Goal: Task Accomplishment & Management: Complete application form

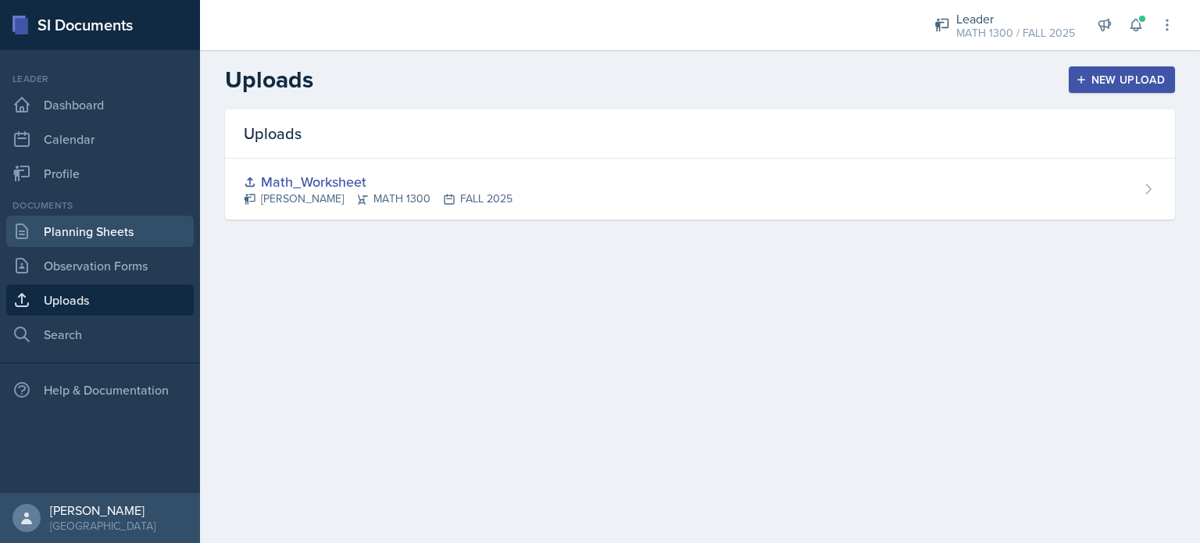
click at [124, 225] on link "Planning Sheets" at bounding box center [100, 231] width 188 height 31
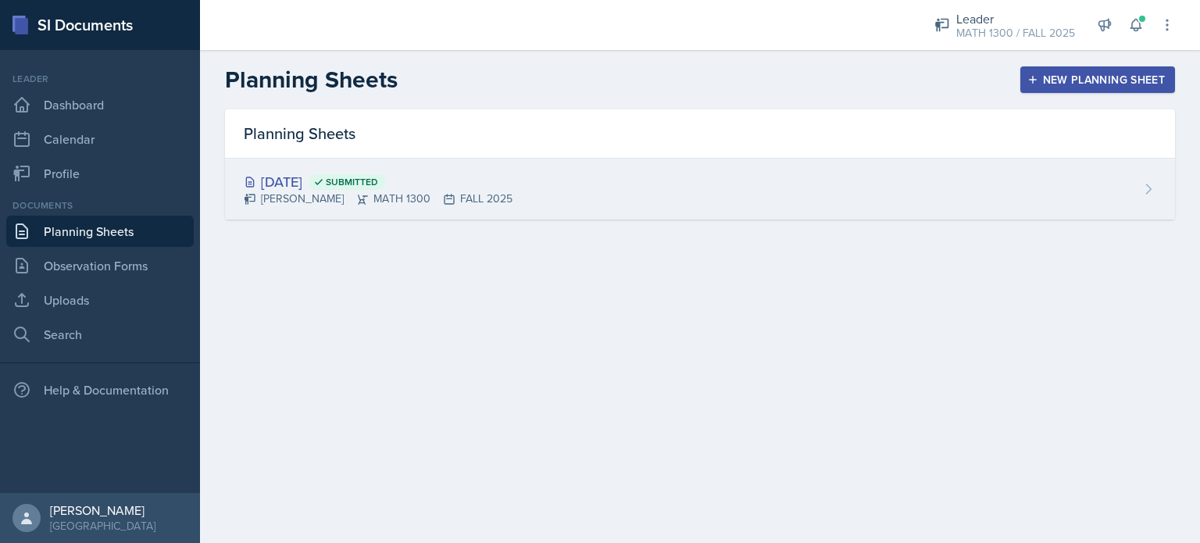
click at [338, 171] on div "Aug 25th, 2025 Submitted" at bounding box center [378, 181] width 269 height 21
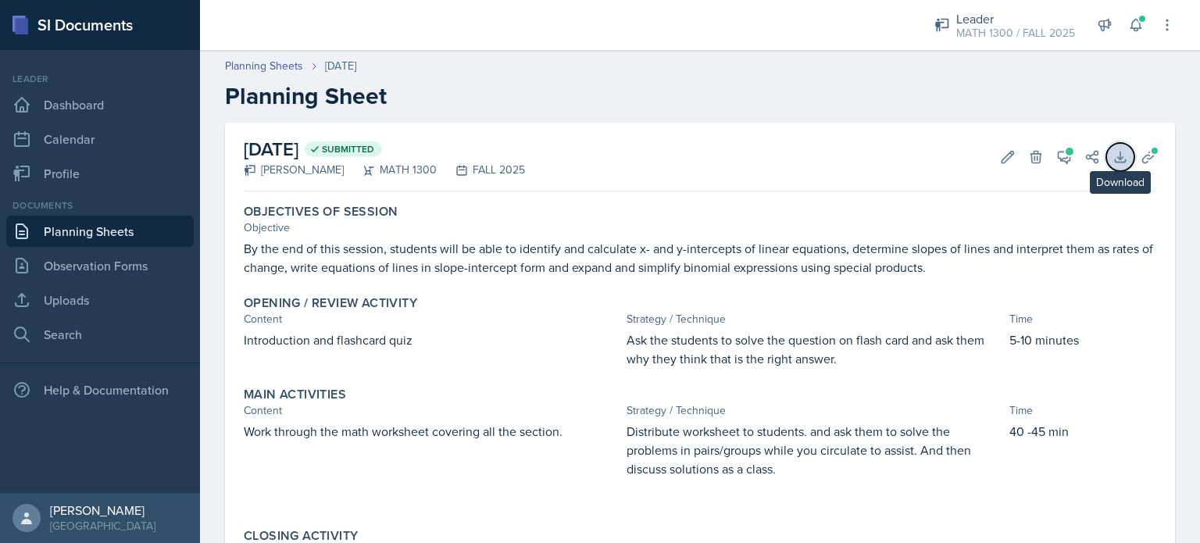
click at [1113, 149] on icon at bounding box center [1121, 157] width 16 height 16
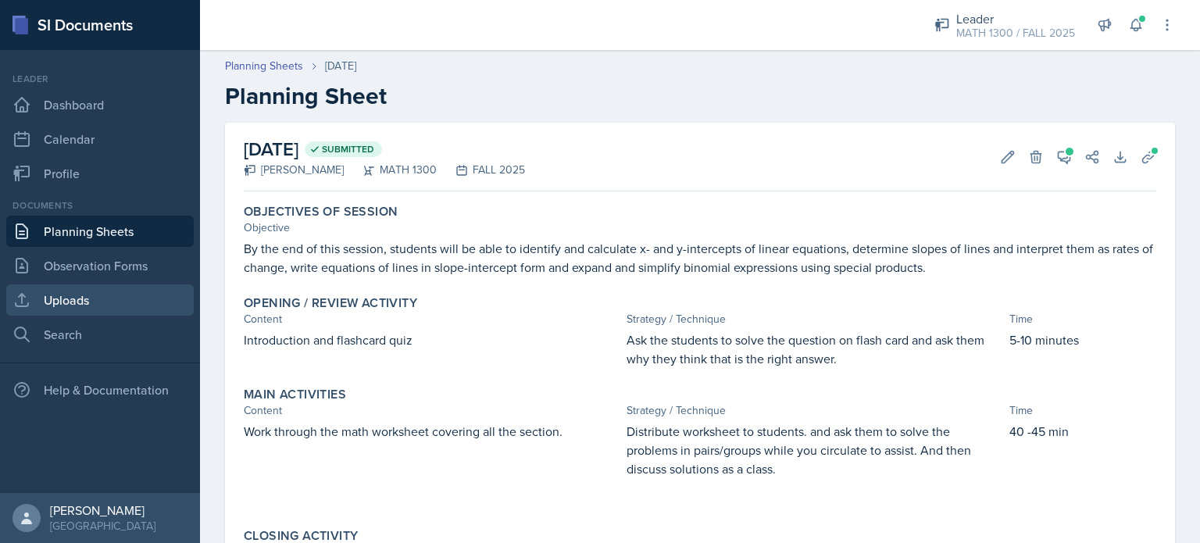
click at [99, 309] on link "Uploads" at bounding box center [100, 299] width 188 height 31
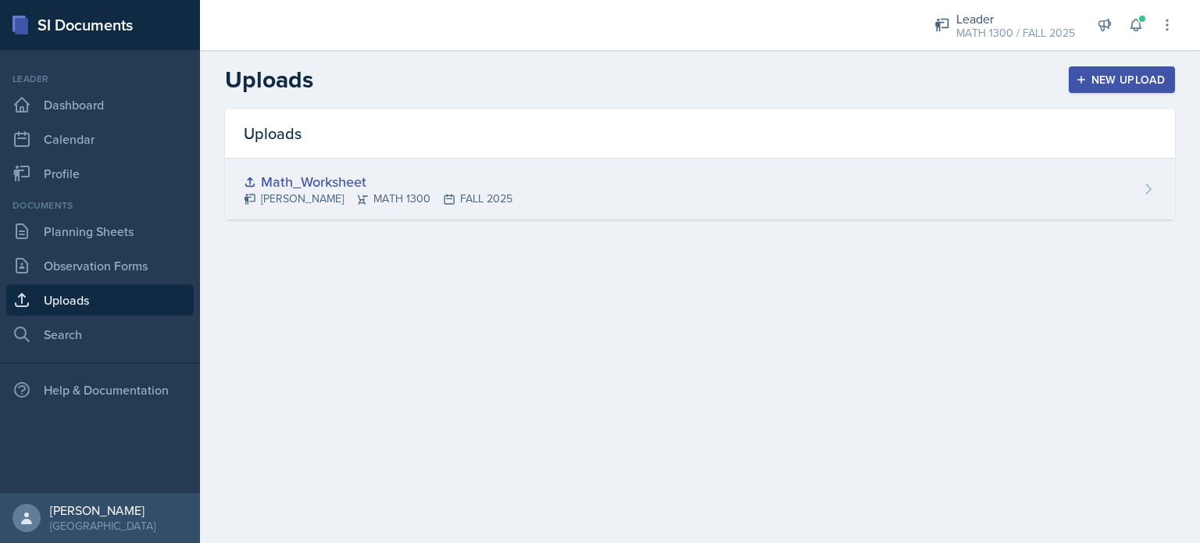
click at [347, 199] on div "Liza Tamang MATH 1300 FALL 2025" at bounding box center [378, 199] width 269 height 16
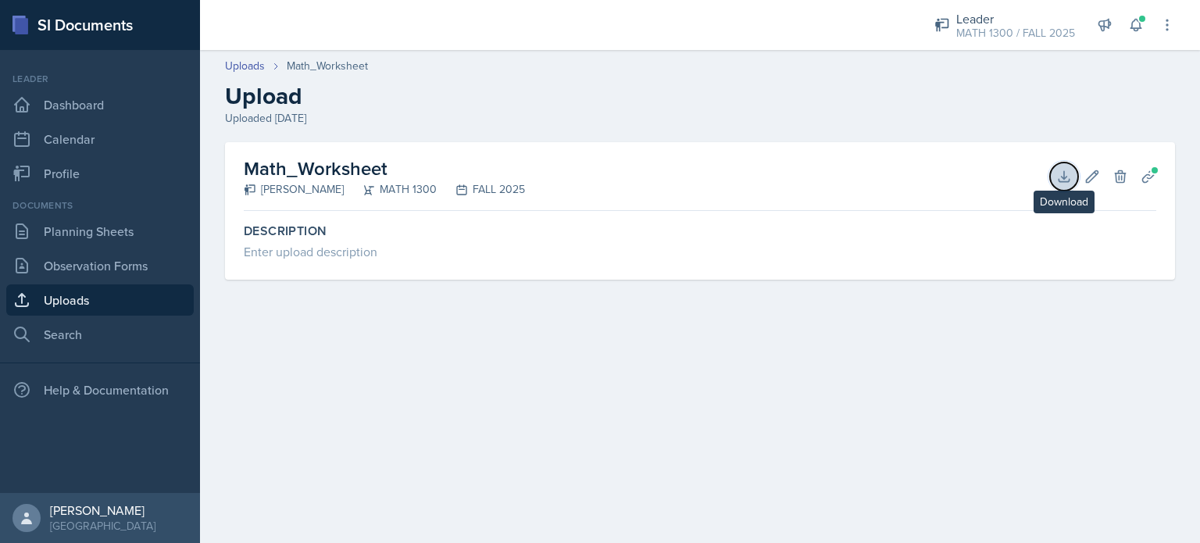
click at [1061, 171] on icon at bounding box center [1064, 177] width 16 height 16
click at [1061, 171] on div at bounding box center [1064, 176] width 16 height 16
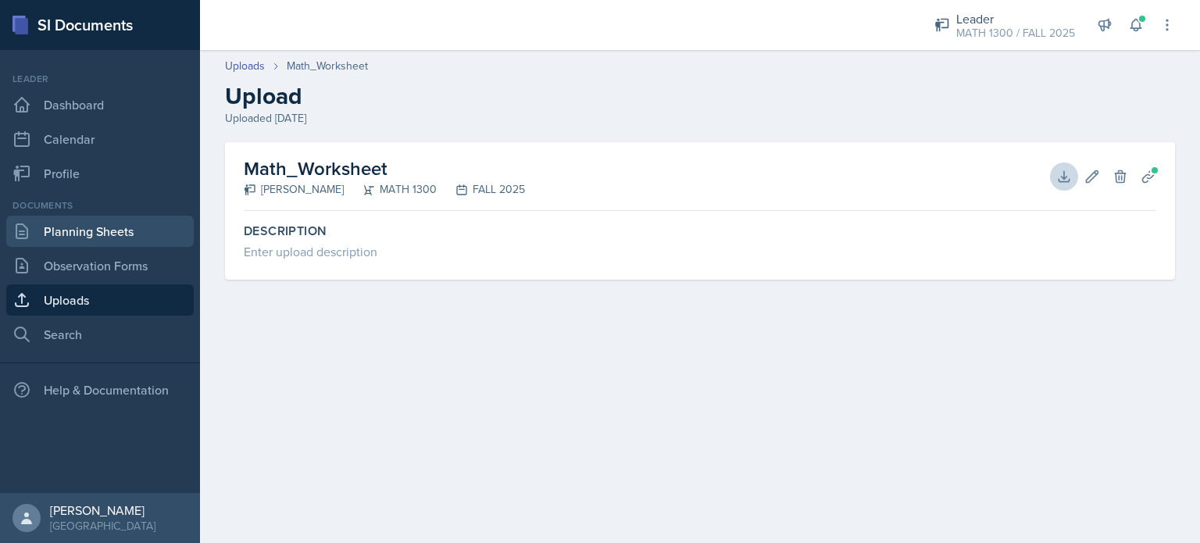
click at [80, 233] on link "Planning Sheets" at bounding box center [100, 231] width 188 height 31
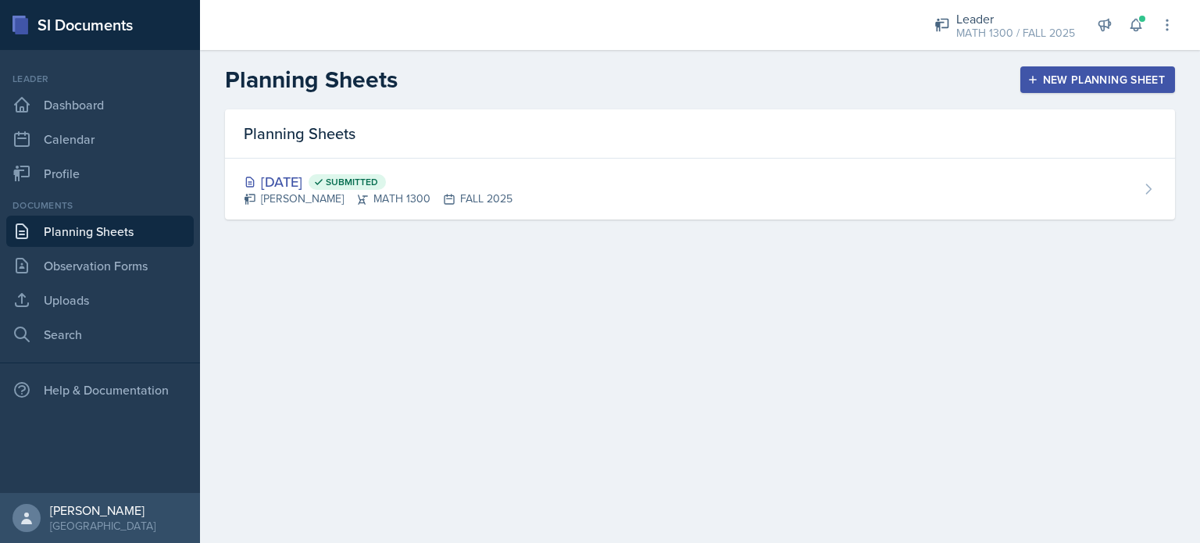
click at [1050, 73] on div "New Planning Sheet" at bounding box center [1098, 79] width 134 height 13
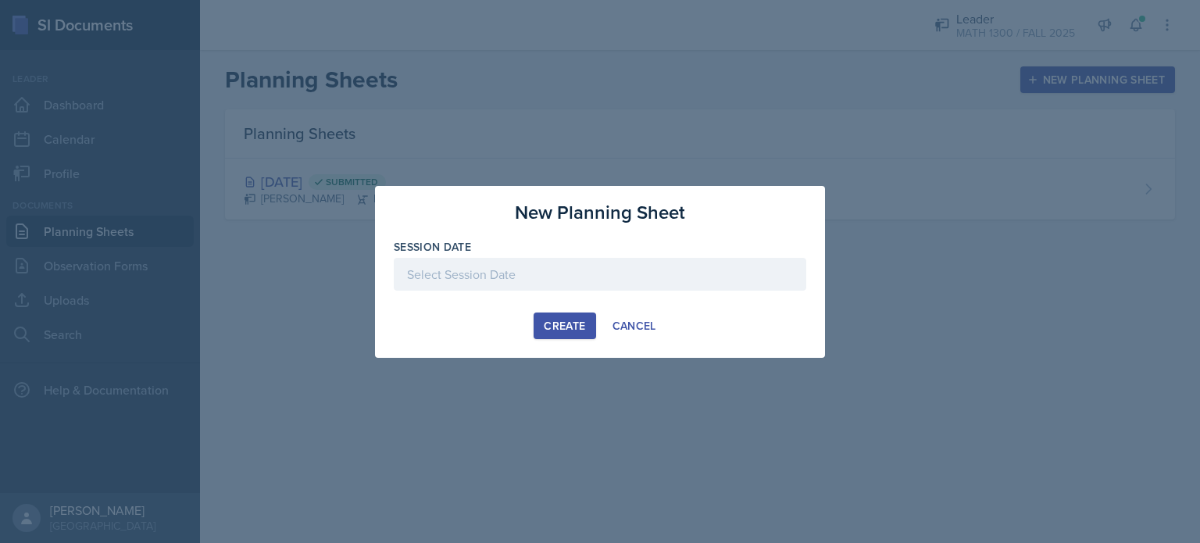
drag, startPoint x: 570, startPoint y: 292, endPoint x: 568, endPoint y: 283, distance: 9.5
click at [568, 283] on div "Session Date" at bounding box center [600, 272] width 413 height 67
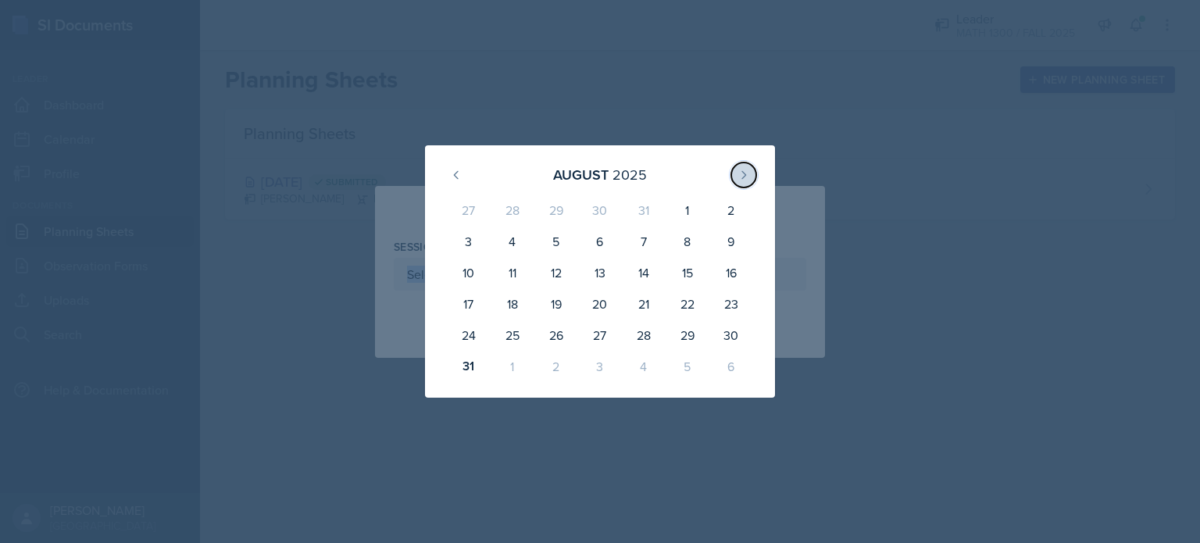
click at [734, 178] on button at bounding box center [743, 175] width 25 height 25
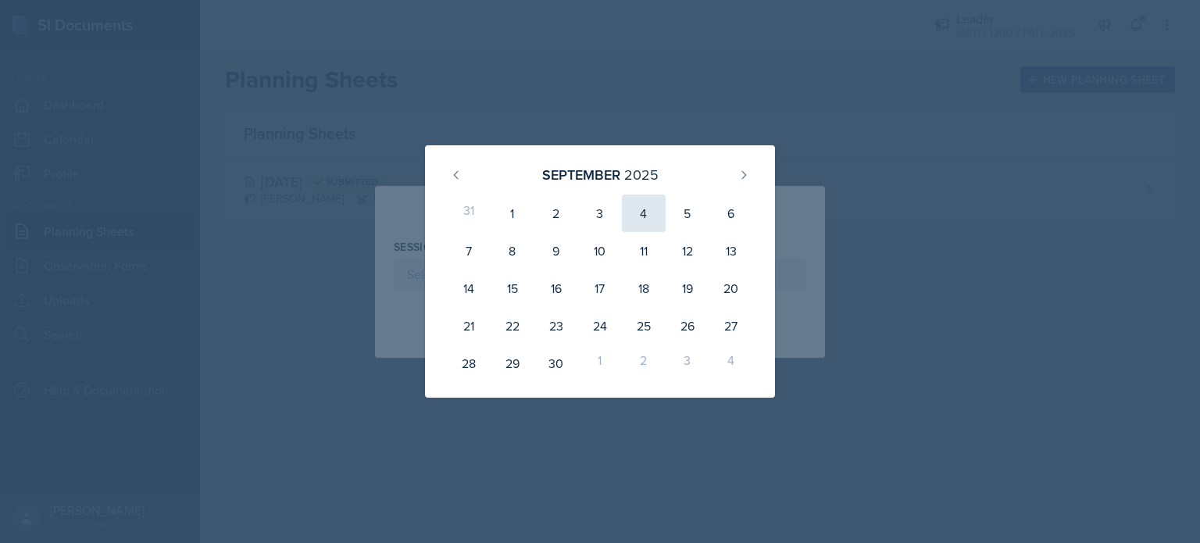
click at [634, 209] on div "4" at bounding box center [644, 214] width 44 height 38
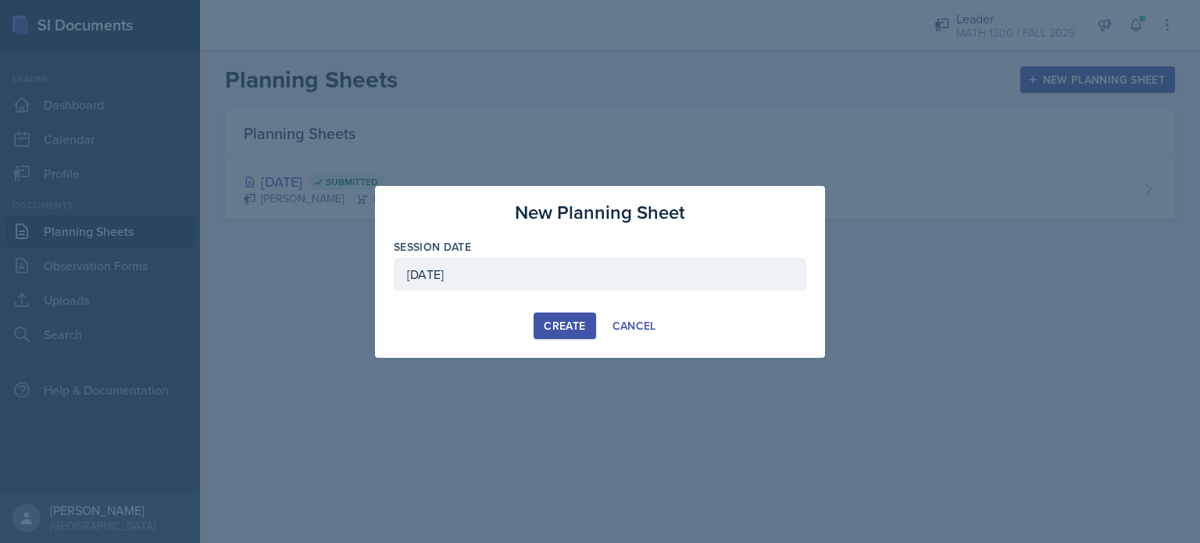
click at [563, 332] on div "Create" at bounding box center [564, 326] width 41 height 13
click at [570, 330] on div "Create" at bounding box center [564, 326] width 41 height 13
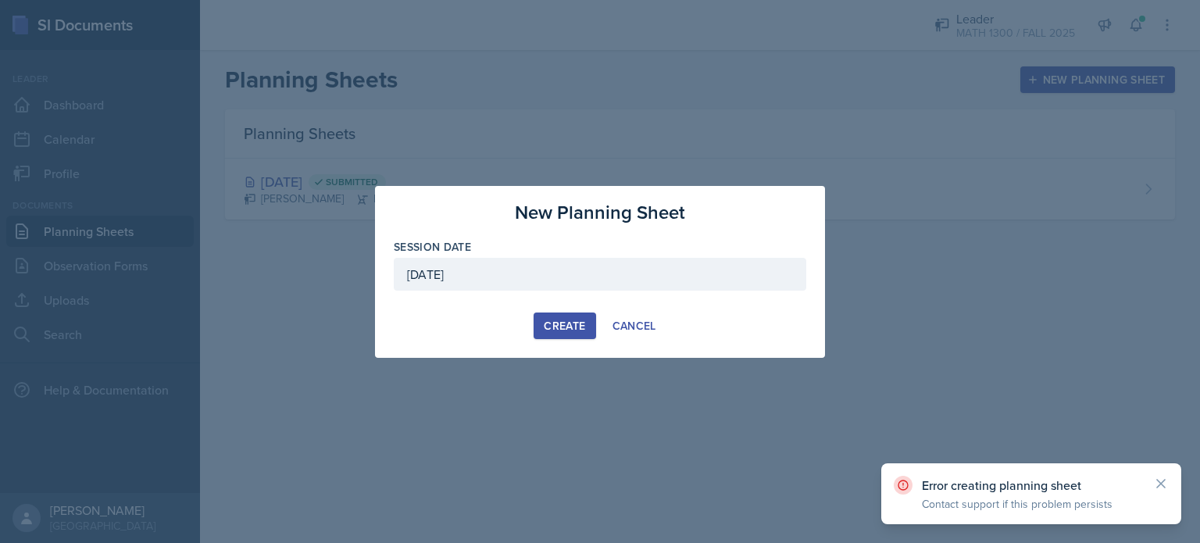
click at [634, 266] on div "[DATE]" at bounding box center [600, 274] width 413 height 33
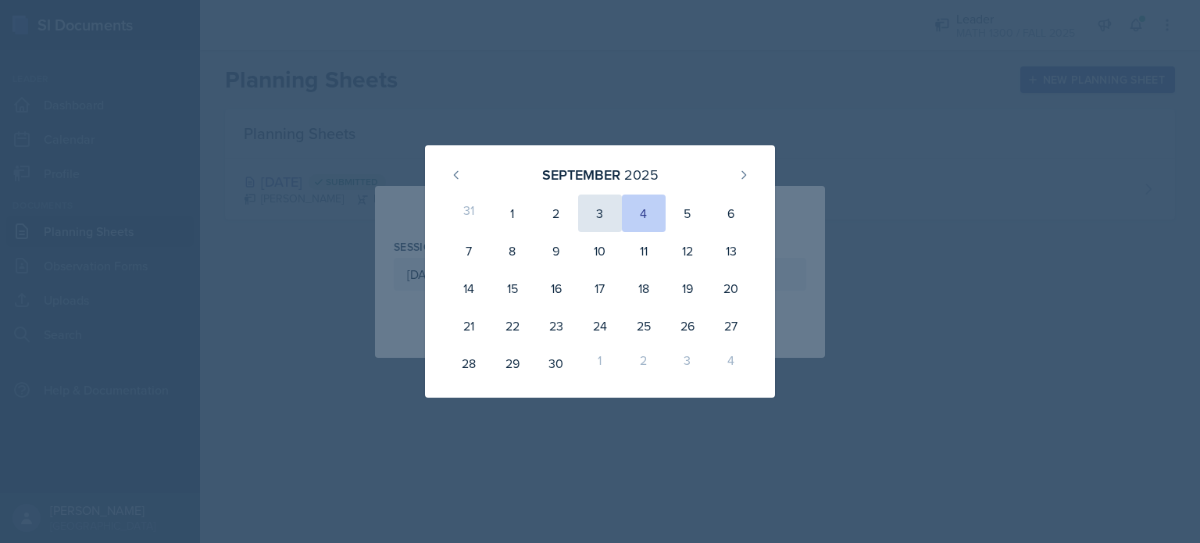
click at [607, 220] on div "3" at bounding box center [600, 214] width 44 height 38
type input "September 3rd, 2025"
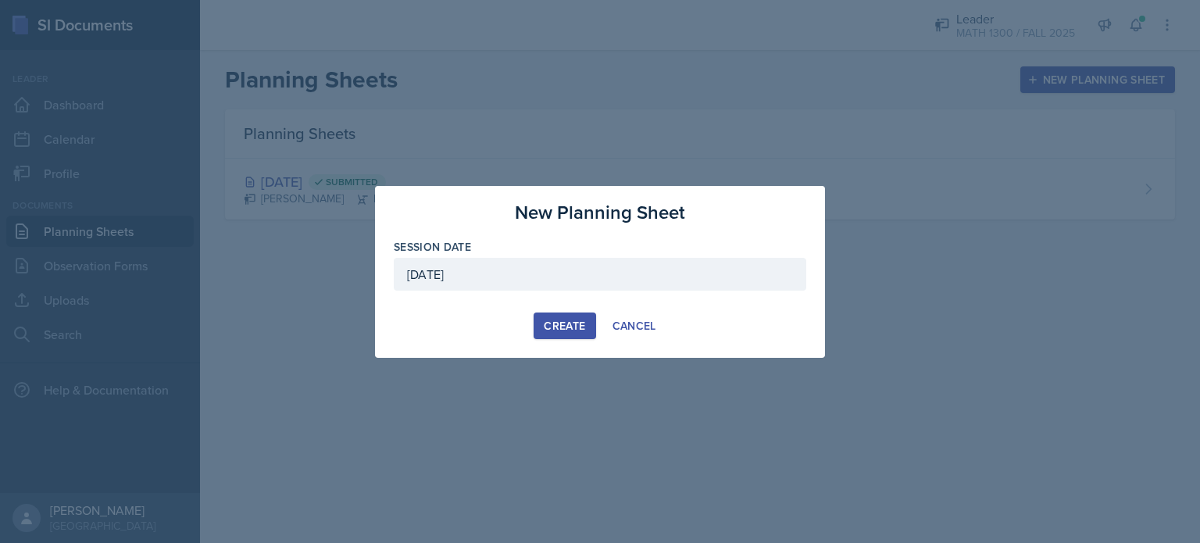
click at [572, 320] on div "Create" at bounding box center [564, 326] width 41 height 13
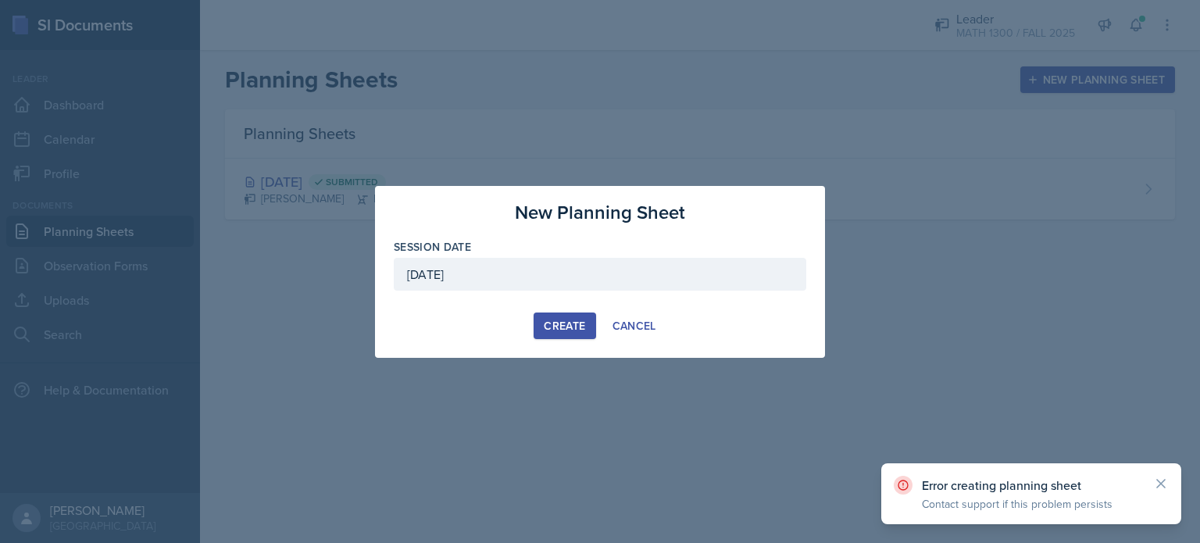
click at [977, 497] on p "Contact support if this problem persists" at bounding box center [1031, 504] width 219 height 16
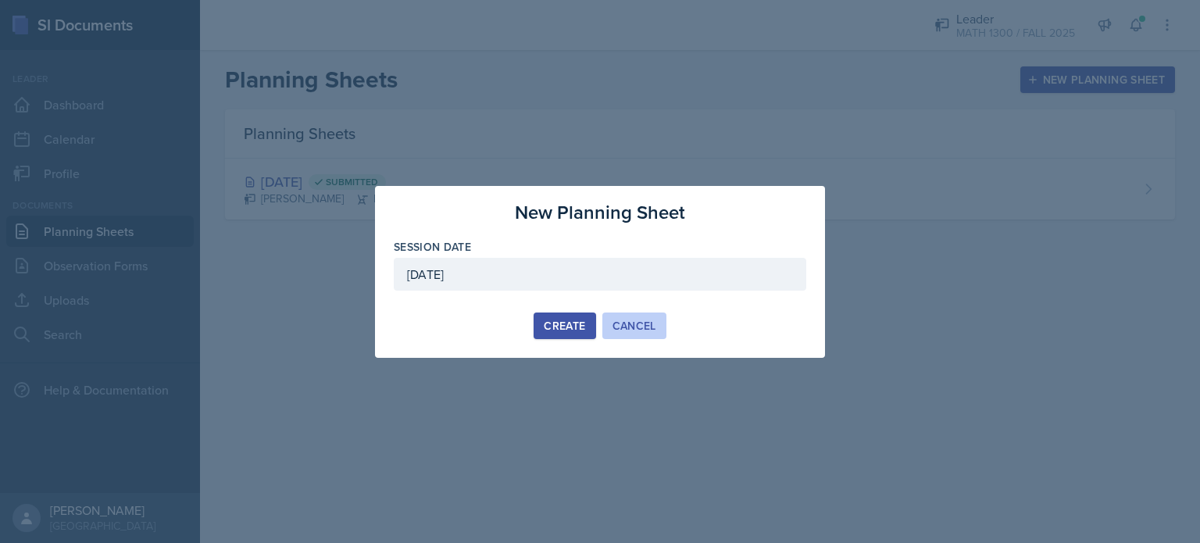
click at [658, 327] on button "Cancel" at bounding box center [634, 326] width 64 height 27
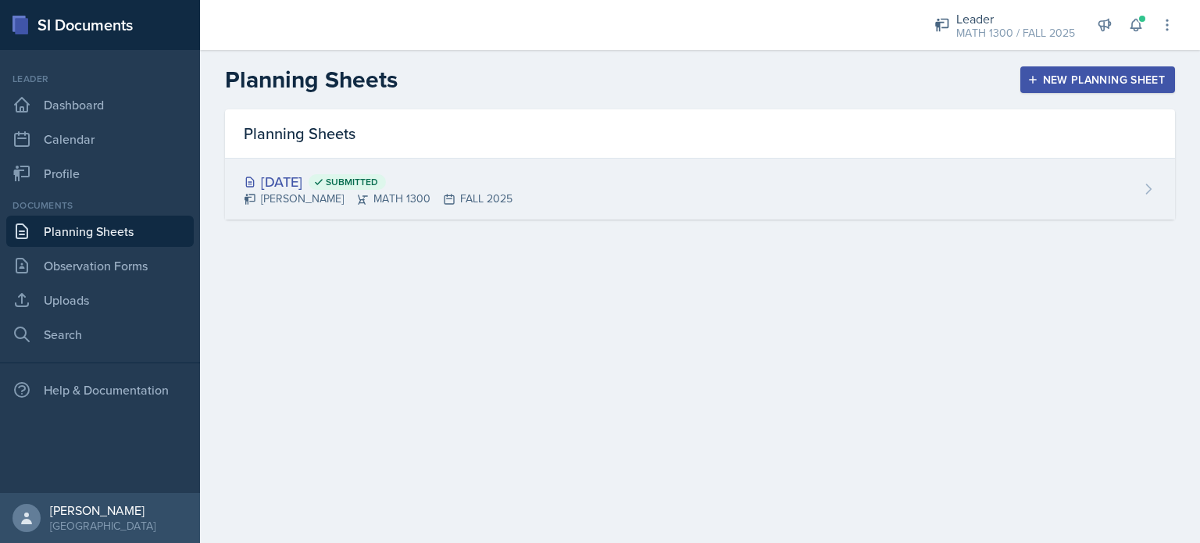
click at [306, 189] on div "Aug 25th, 2025 Submitted" at bounding box center [378, 181] width 269 height 21
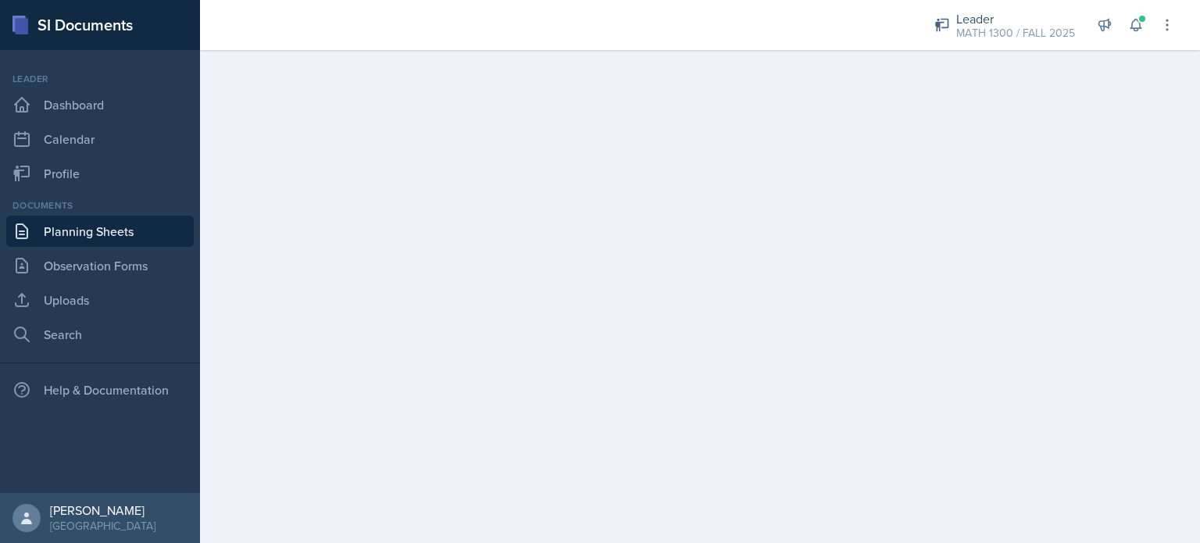
click at [63, 224] on link "Planning Sheets" at bounding box center [100, 231] width 188 height 31
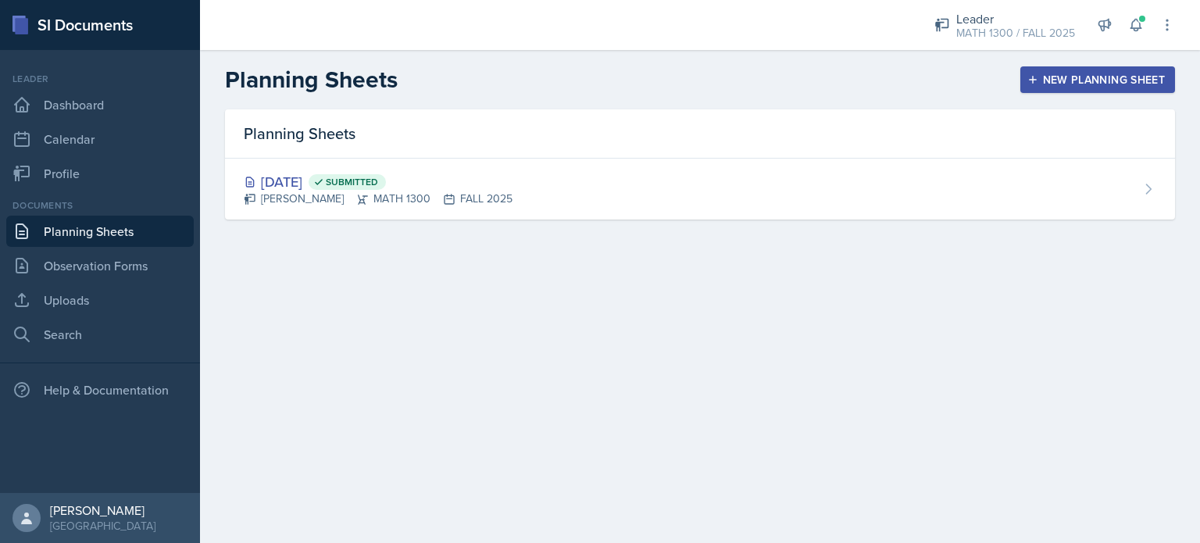
click at [1069, 79] on div "New Planning Sheet" at bounding box center [1098, 79] width 134 height 13
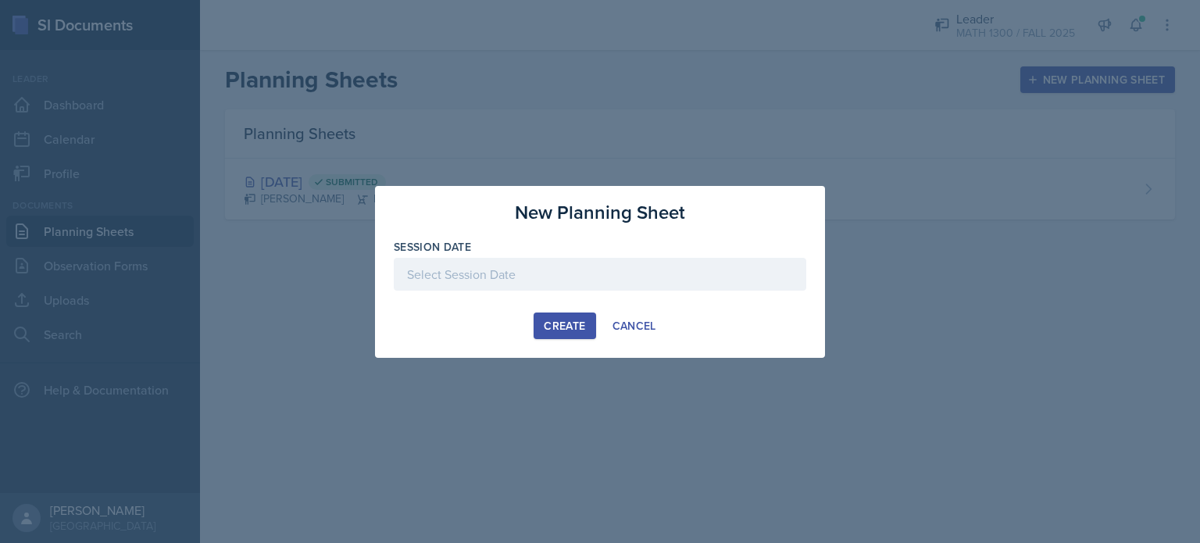
click at [575, 285] on div at bounding box center [600, 274] width 413 height 33
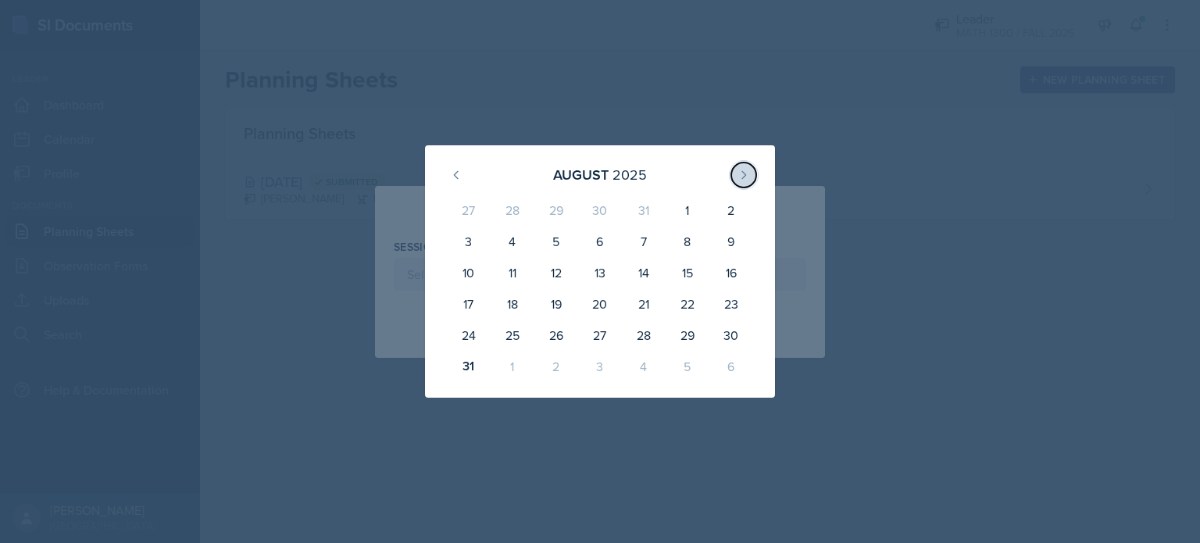
click at [741, 175] on icon at bounding box center [744, 175] width 13 height 13
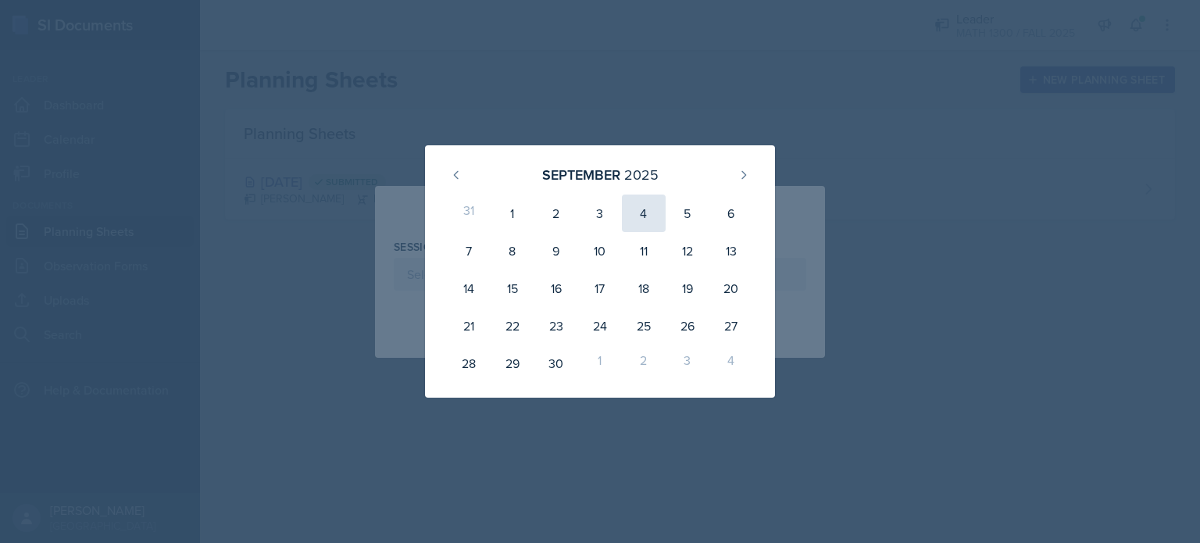
click at [652, 213] on div "4" at bounding box center [644, 214] width 44 height 38
type input "[DATE]"
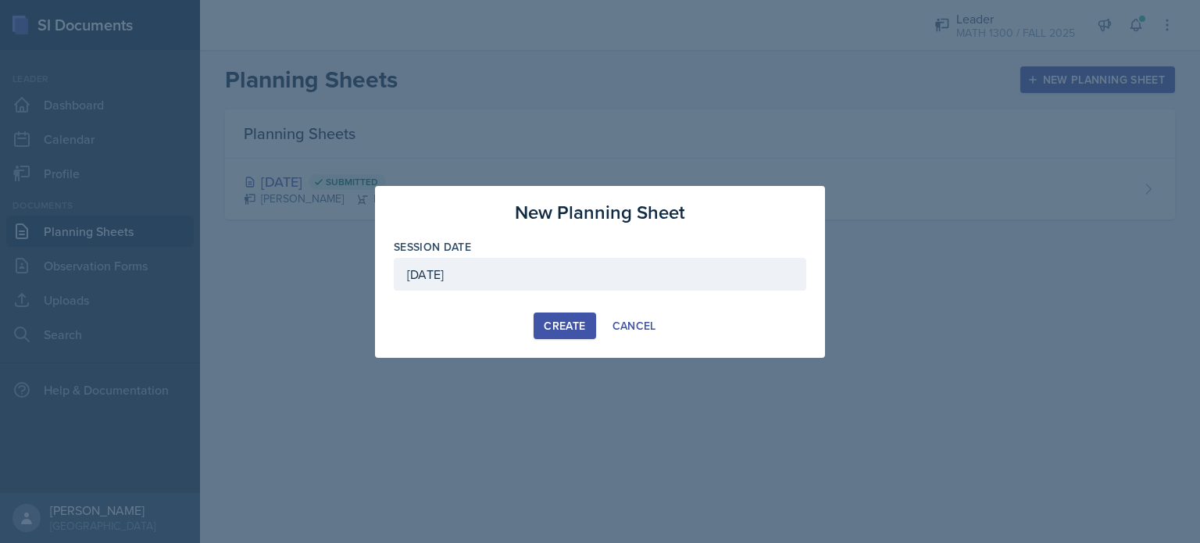
click at [582, 334] on button "Create" at bounding box center [565, 326] width 62 height 27
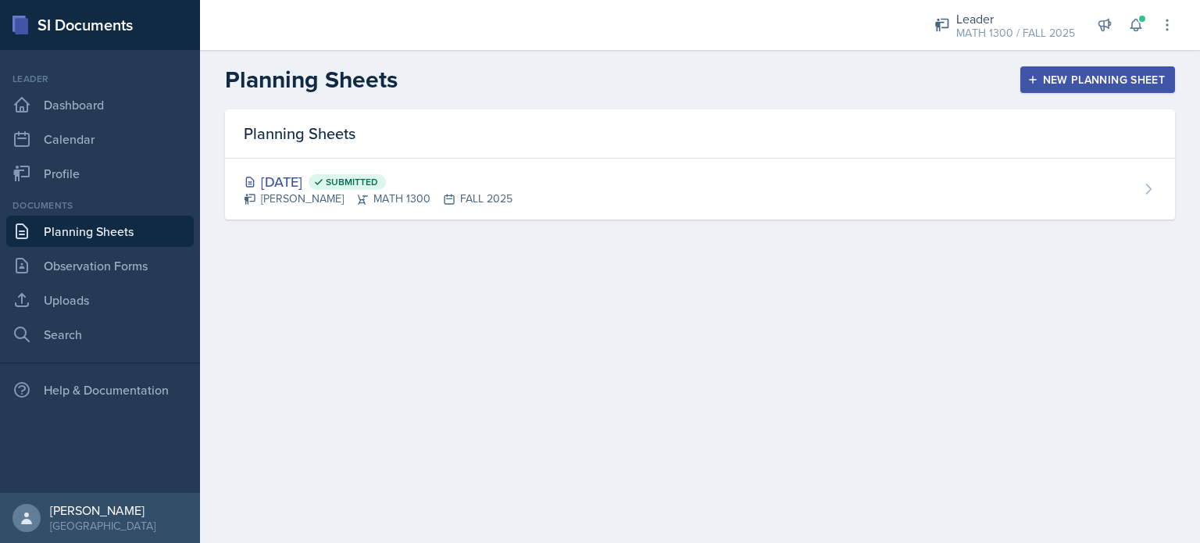
click at [1034, 78] on icon "button" at bounding box center [1032, 79] width 11 height 11
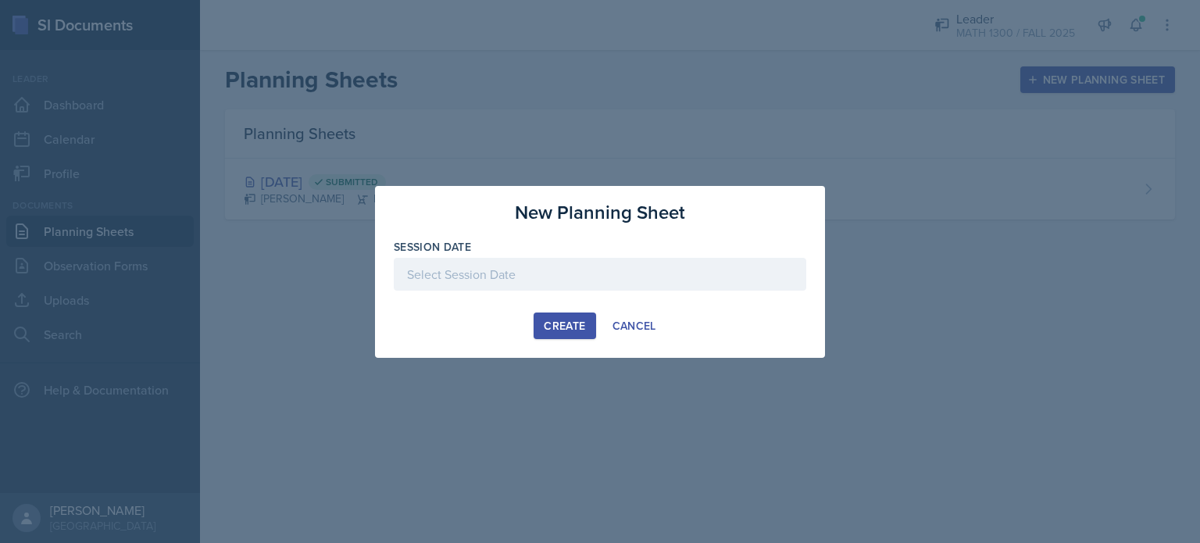
click at [585, 315] on button "Create" at bounding box center [565, 326] width 62 height 27
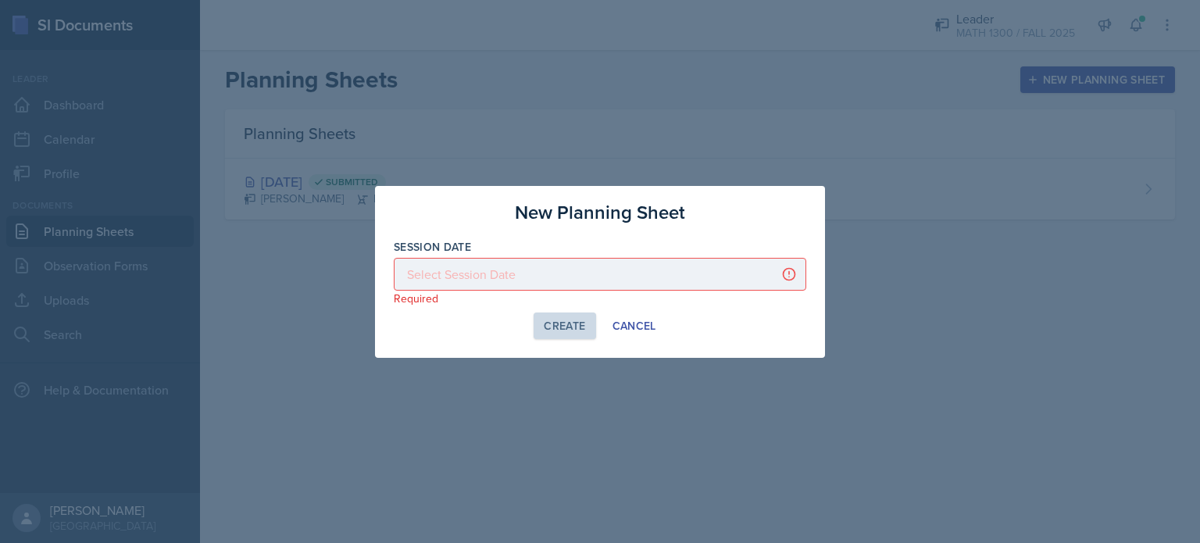
click at [568, 270] on div at bounding box center [600, 274] width 413 height 33
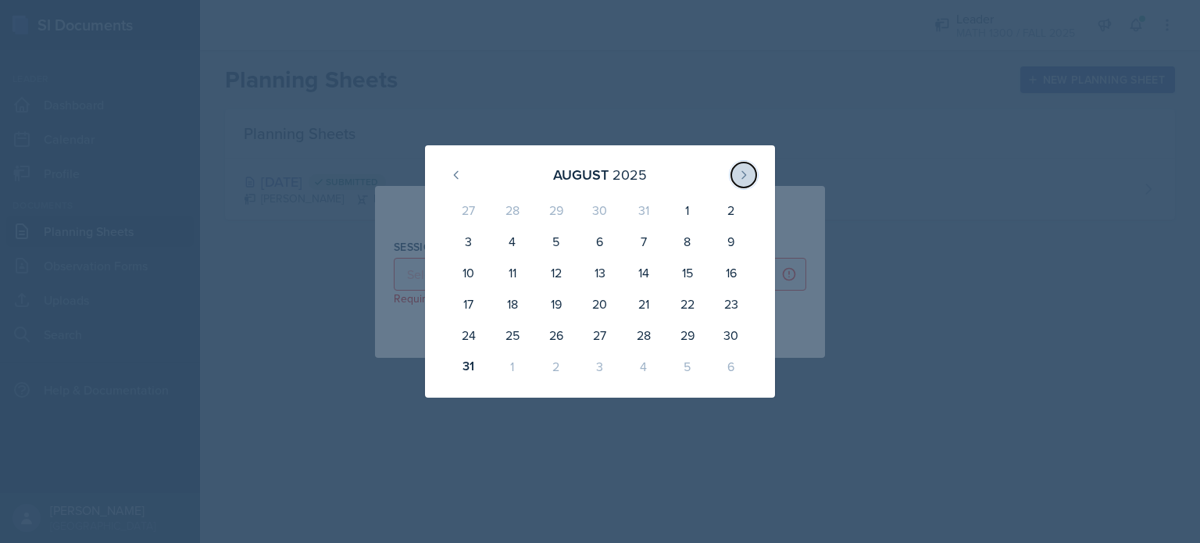
click at [740, 180] on icon at bounding box center [744, 175] width 13 height 13
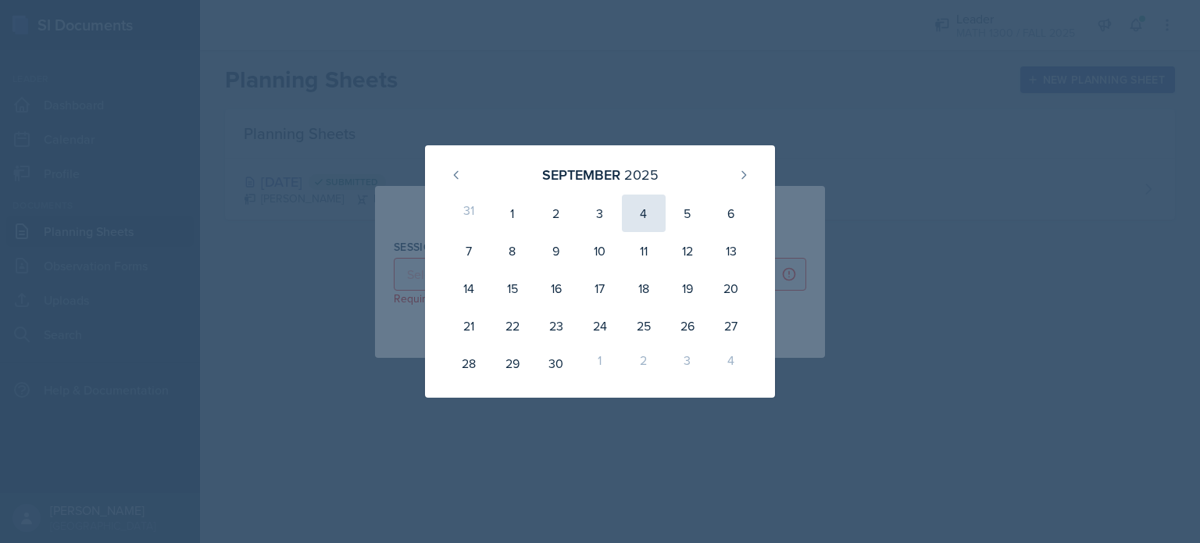
click at [645, 213] on div "4" at bounding box center [644, 214] width 44 height 38
type input "[DATE]"
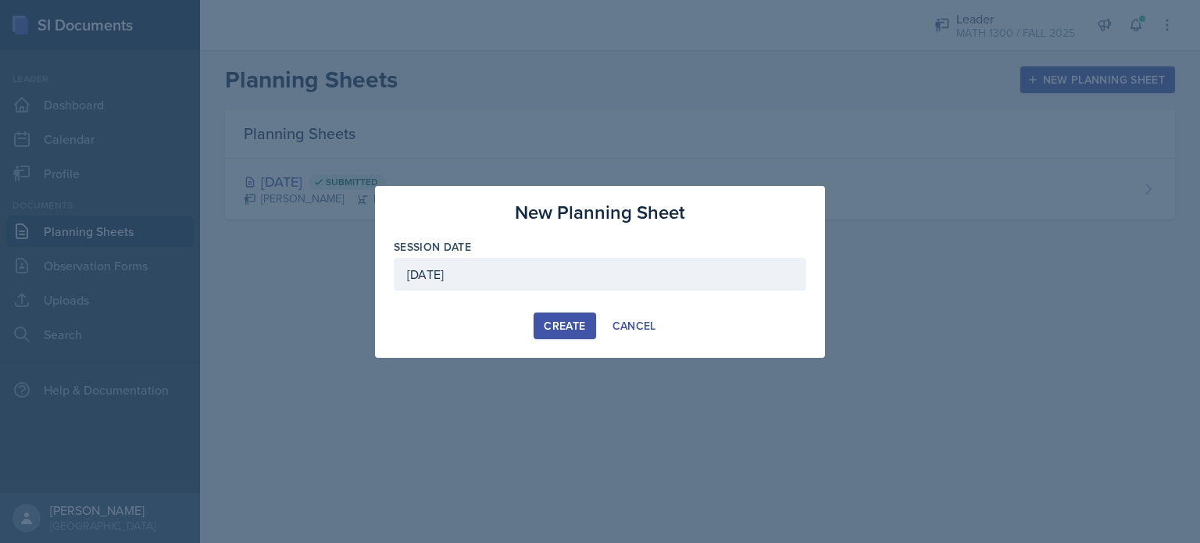
click at [551, 328] on div "Create" at bounding box center [564, 326] width 41 height 13
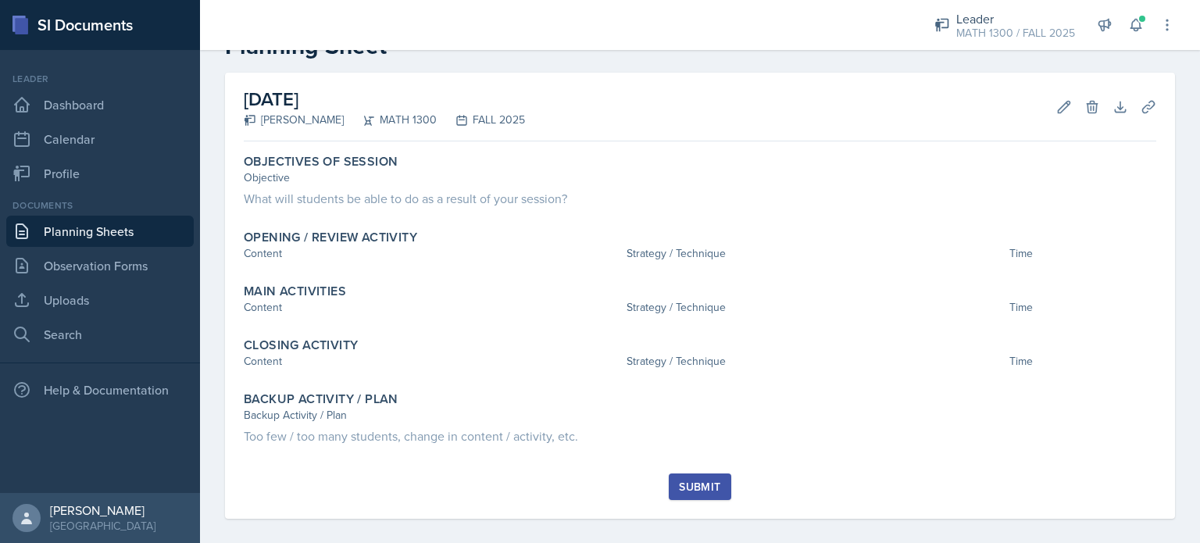
scroll to position [52, 0]
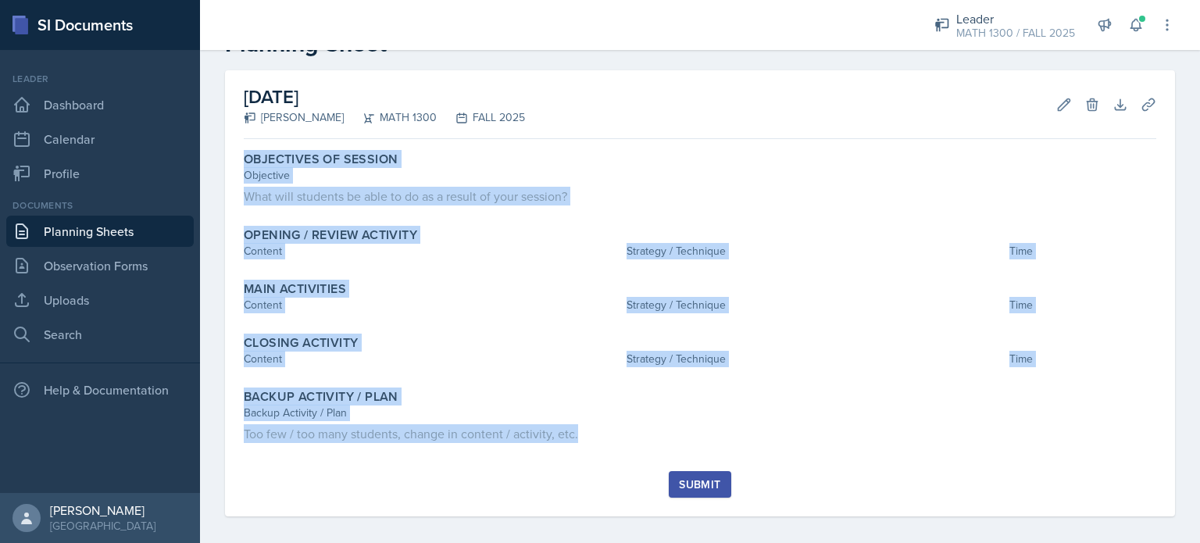
drag, startPoint x: 241, startPoint y: 159, endPoint x: 604, endPoint y: 463, distance: 473.6
click at [604, 463] on div "Objectives of Session Objective What will students be able to do as a result of…" at bounding box center [700, 308] width 913 height 326
copy div "Objectives of Session Objective What will students be able to do as a result of…"
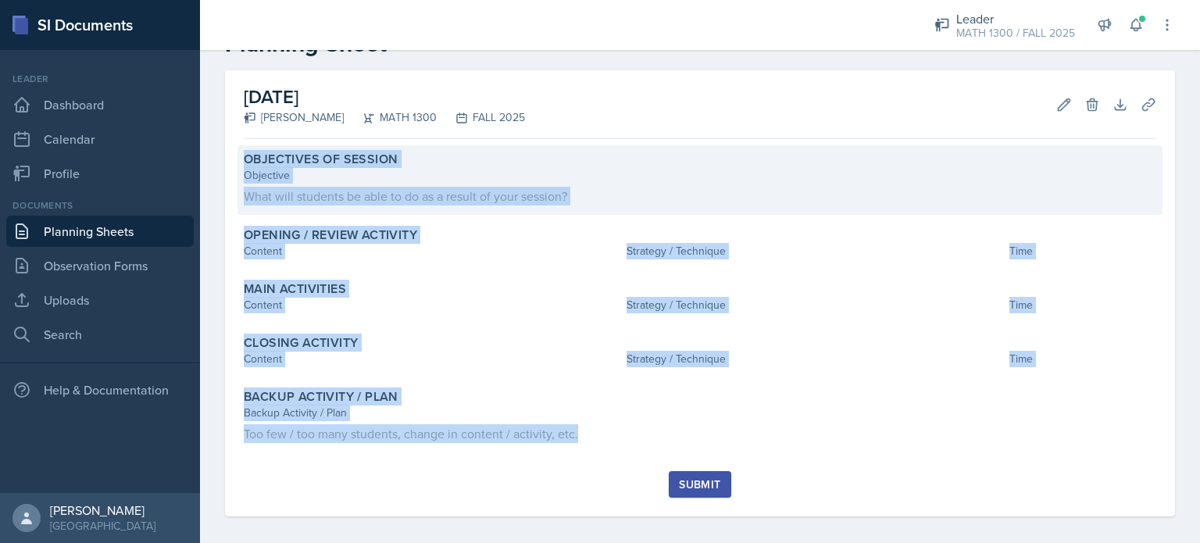
click at [438, 203] on div "What will students be able to do as a result of your session?" at bounding box center [700, 196] width 913 height 19
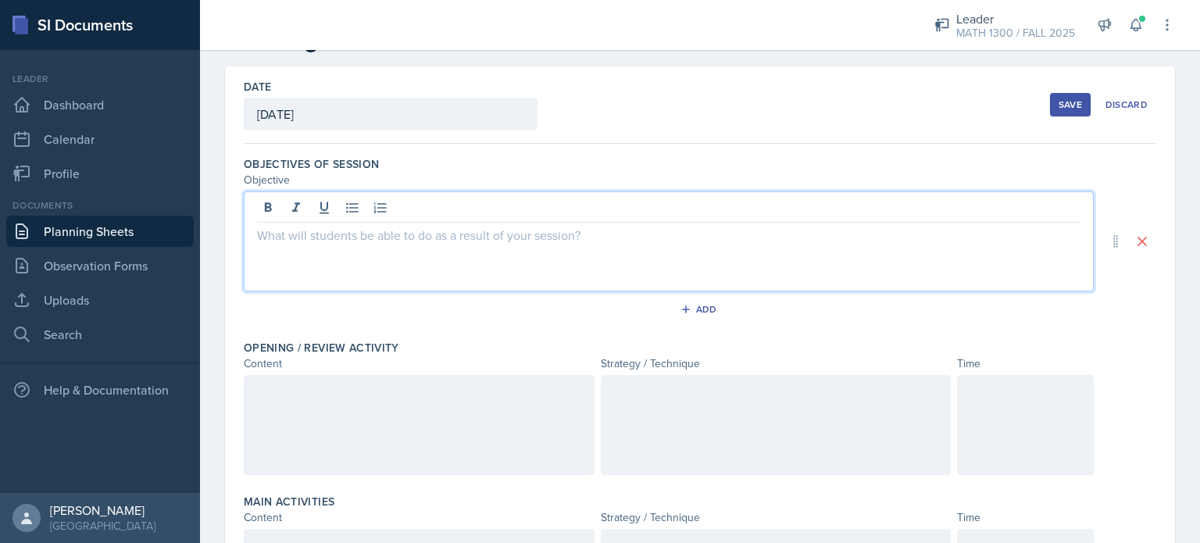
scroll to position [83, 0]
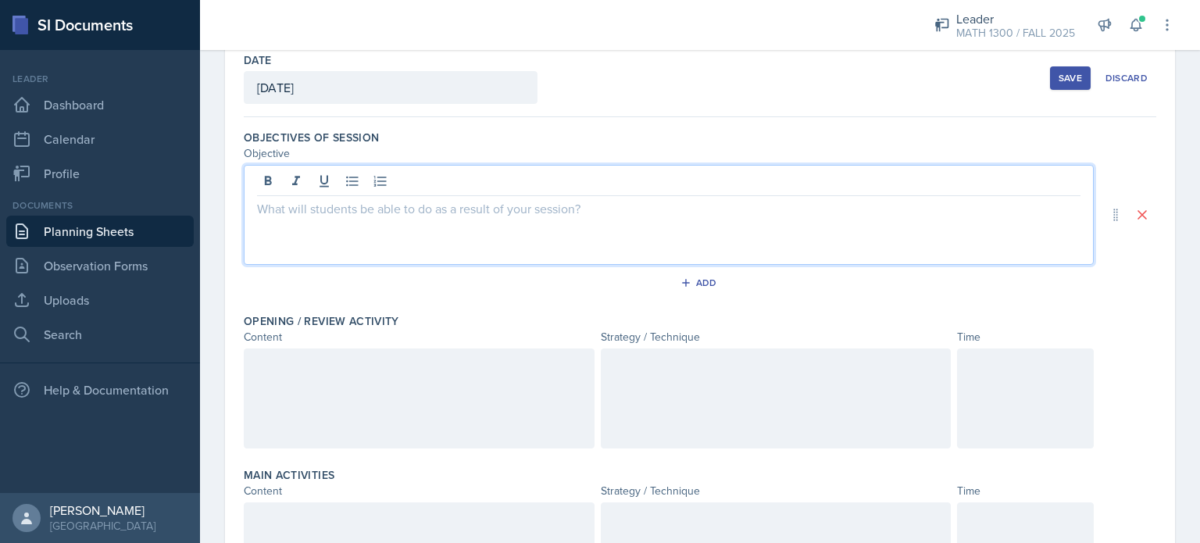
click at [398, 212] on p at bounding box center [669, 208] width 824 height 19
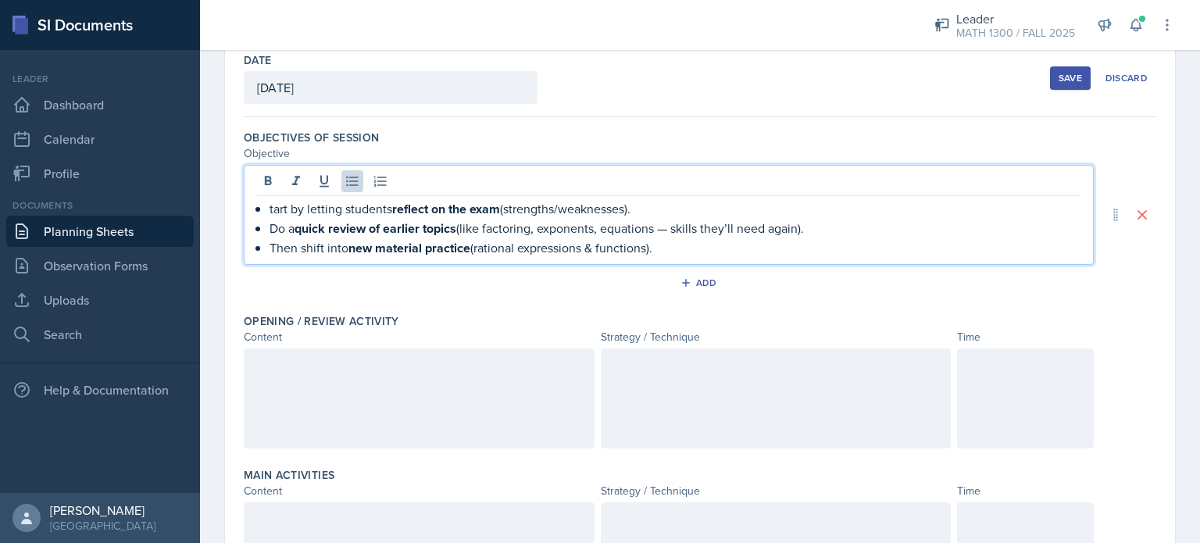
click at [265, 201] on div "tart by letting students reflect on the exam (strengths/weaknesses). Do a quick…" at bounding box center [669, 228] width 824 height 59
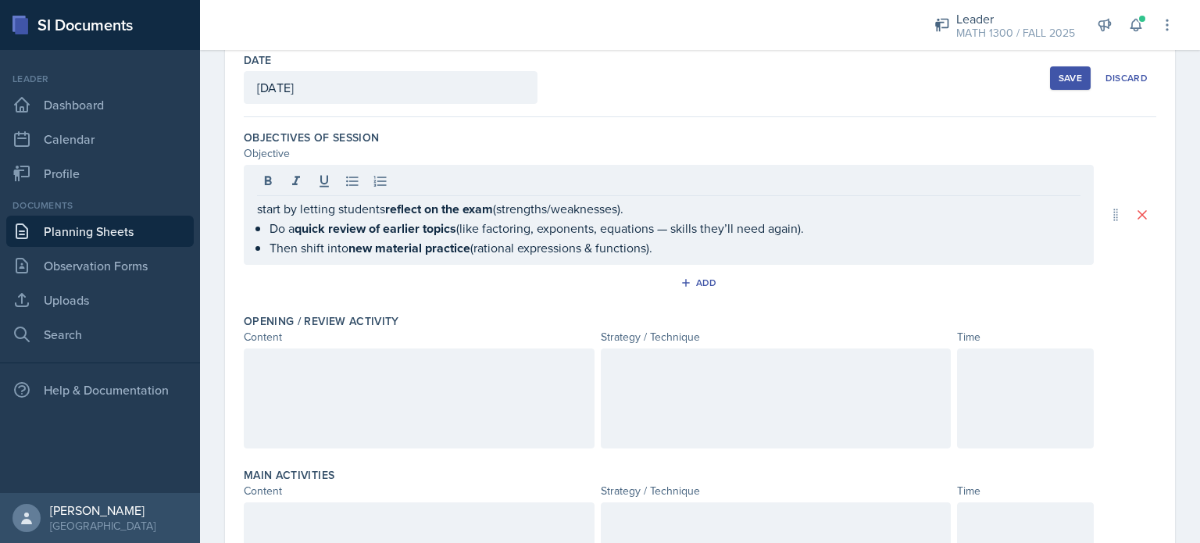
click at [256, 209] on div "start by letting students reflect on the exam (strengths/weaknesses). Do a quic…" at bounding box center [669, 215] width 850 height 100
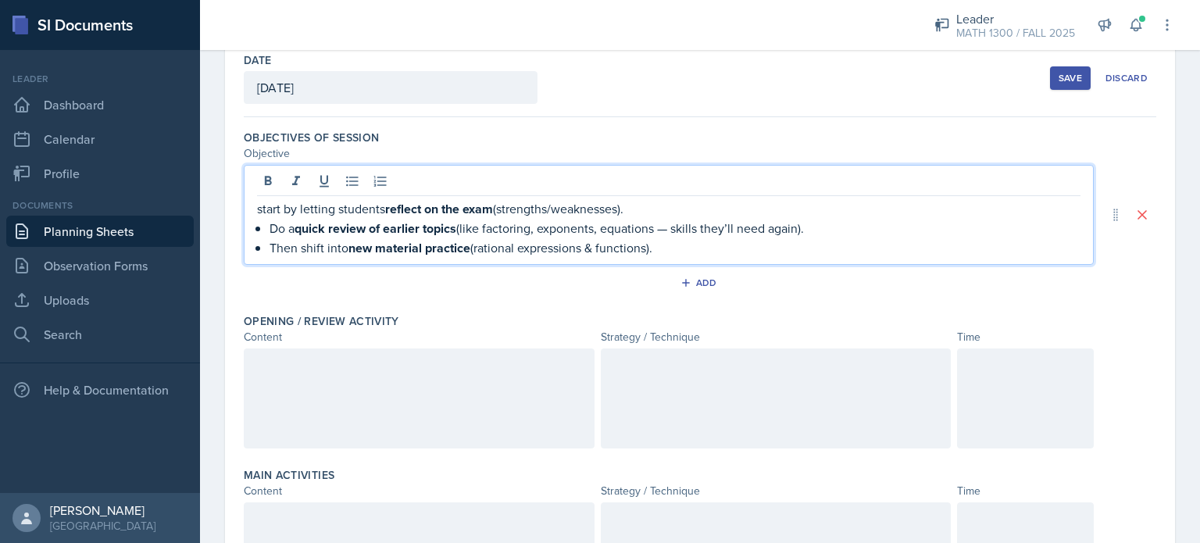
click at [282, 209] on p "start by letting students reflect on the exam (strengths/weaknesses)." at bounding box center [669, 209] width 824 height 20
click at [269, 209] on p "By letting students reflect on the exam (strengths/weaknesses)." at bounding box center [669, 209] width 824 height 20
click at [537, 209] on p "By the end of the session students letting students reflect on the exam (streng…" at bounding box center [669, 209] width 824 height 20
drag, startPoint x: 581, startPoint y: 209, endPoint x: 716, endPoint y: 201, distance: 135.4
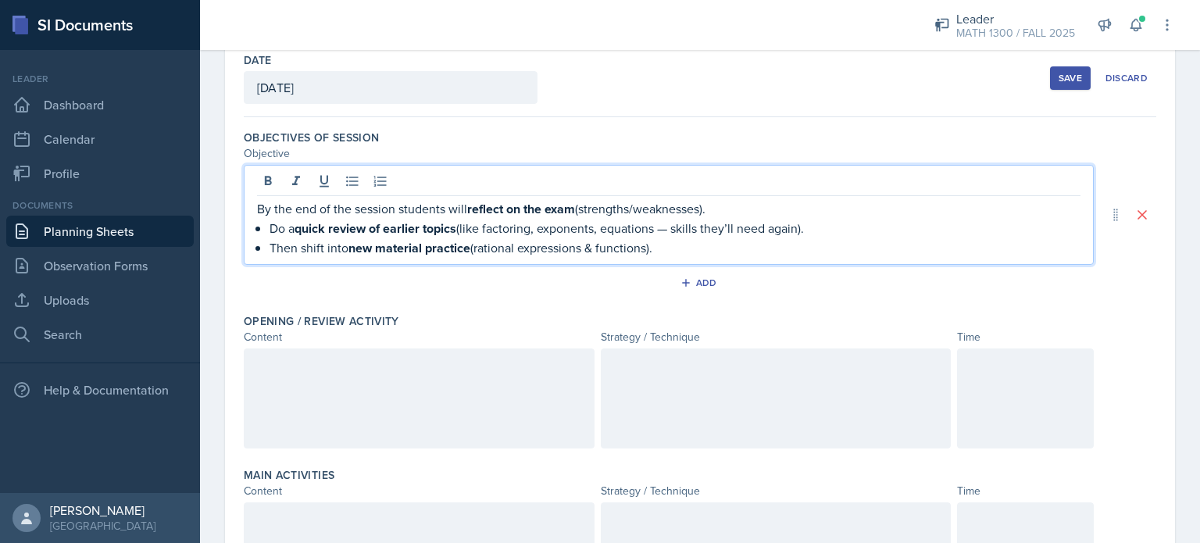
click at [716, 201] on p "By the end of the session students will reflect on the exam (strengths/weakness…" at bounding box center [669, 209] width 824 height 20
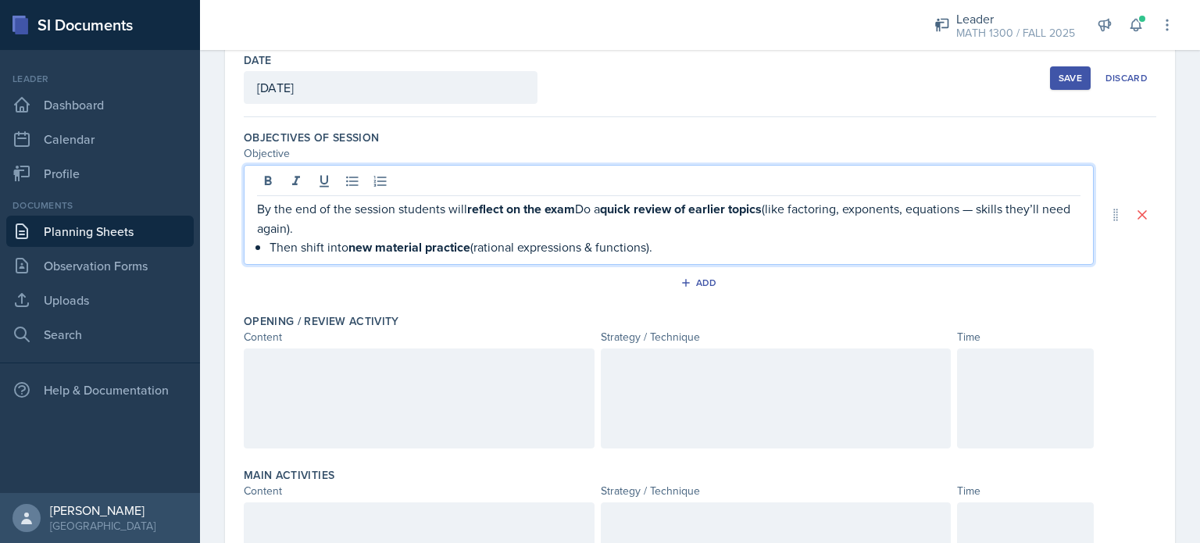
drag, startPoint x: 583, startPoint y: 212, endPoint x: 613, endPoint y: 209, distance: 30.6
click at [613, 209] on p "By the end of the session students will reflect on the exam Do a quick review o…" at bounding box center [669, 218] width 824 height 38
drag, startPoint x: 799, startPoint y: 207, endPoint x: 882, endPoint y: 227, distance: 86.0
click at [882, 227] on p "By the end of the session students will reflect on the exam and get a quick rev…" at bounding box center [669, 218] width 824 height 38
click at [806, 206] on p "By the end of the session students will reflect on the exam and get a quick rev…" at bounding box center [669, 218] width 824 height 38
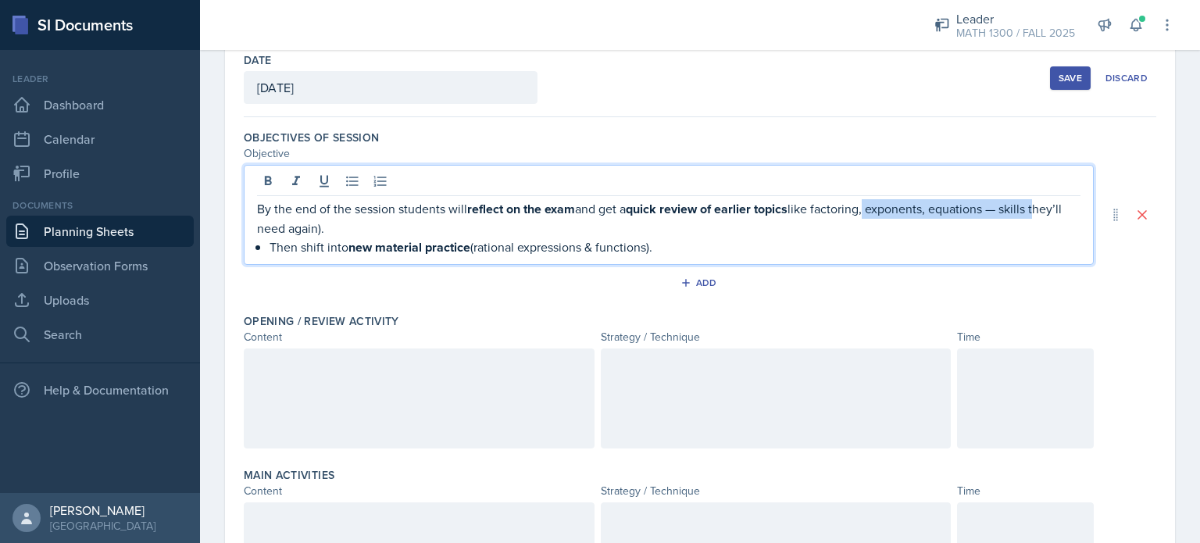
drag, startPoint x: 870, startPoint y: 212, endPoint x: 1045, endPoint y: 205, distance: 175.1
click at [1045, 205] on p "By the end of the session students will reflect on the exam and get a quick rev…" at bounding box center [669, 218] width 824 height 38
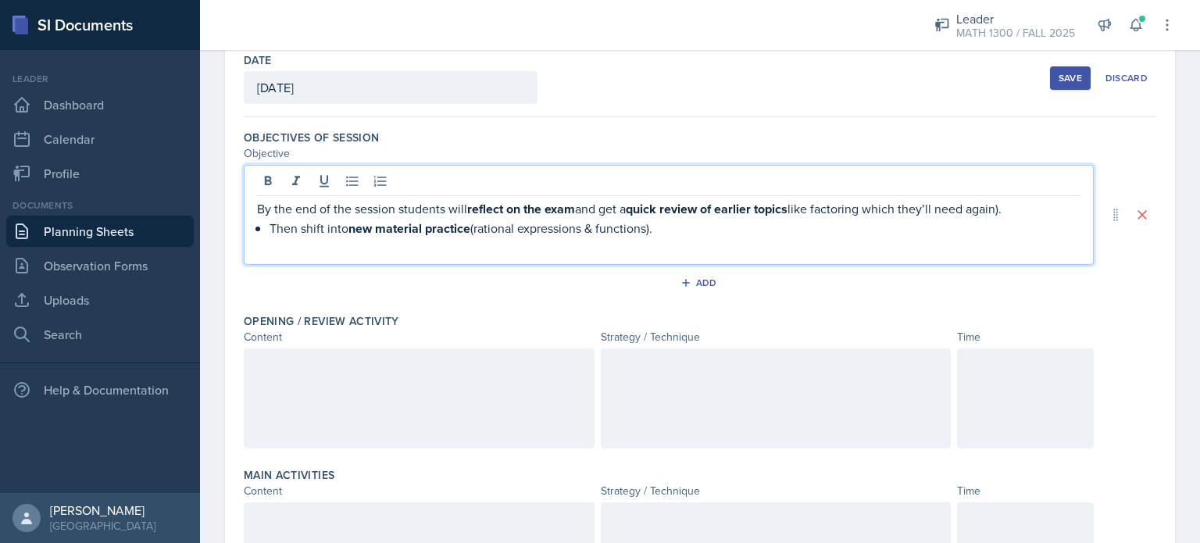
click at [1014, 209] on p "By the end of the session students will reflect on the exam and get a quick rev…" at bounding box center [669, 209] width 824 height 20
click at [269, 234] on div "By the end of the session students will reflect on the exam and get a quick rev…" at bounding box center [669, 218] width 824 height 39
drag, startPoint x: 583, startPoint y: 205, endPoint x: 617, endPoint y: 227, distance: 40.3
click at [617, 227] on p "By the end of the session students will reflect on the exam and get a quick rev…" at bounding box center [669, 218] width 824 height 39
click at [682, 204] on p "By the end of the session students will reflect on the exam Students will refle…" at bounding box center [669, 209] width 824 height 20
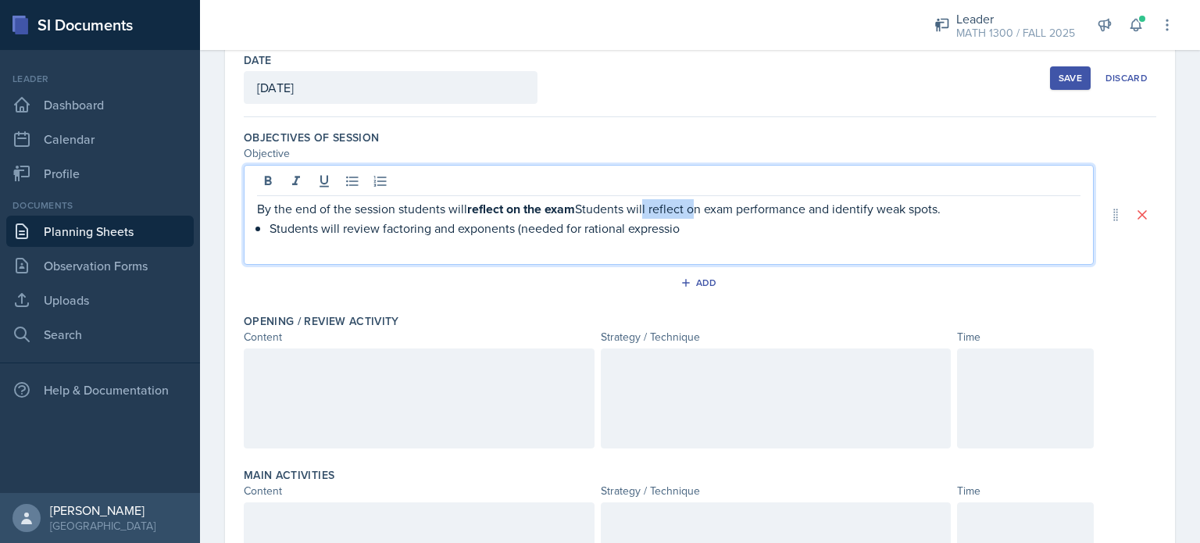
drag, startPoint x: 694, startPoint y: 208, endPoint x: 646, endPoint y: 209, distance: 47.7
click at [646, 209] on p "By the end of the session students will reflect on the exam Students will refle…" at bounding box center [669, 209] width 824 height 20
click at [652, 208] on p "By the end of the session students will reflect on the exam Students will refle…" at bounding box center [669, 209] width 824 height 20
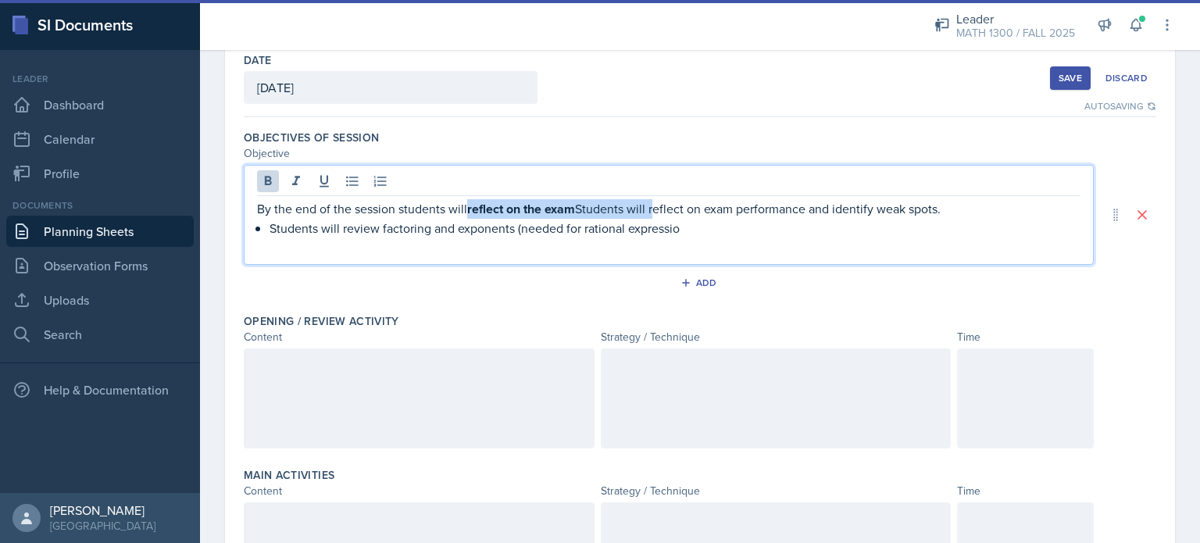
drag, startPoint x: 652, startPoint y: 208, endPoint x: 481, endPoint y: 212, distance: 171.2
click at [481, 212] on p "By the end of the session students will reflect on the exam Students will refle…" at bounding box center [669, 209] width 824 height 20
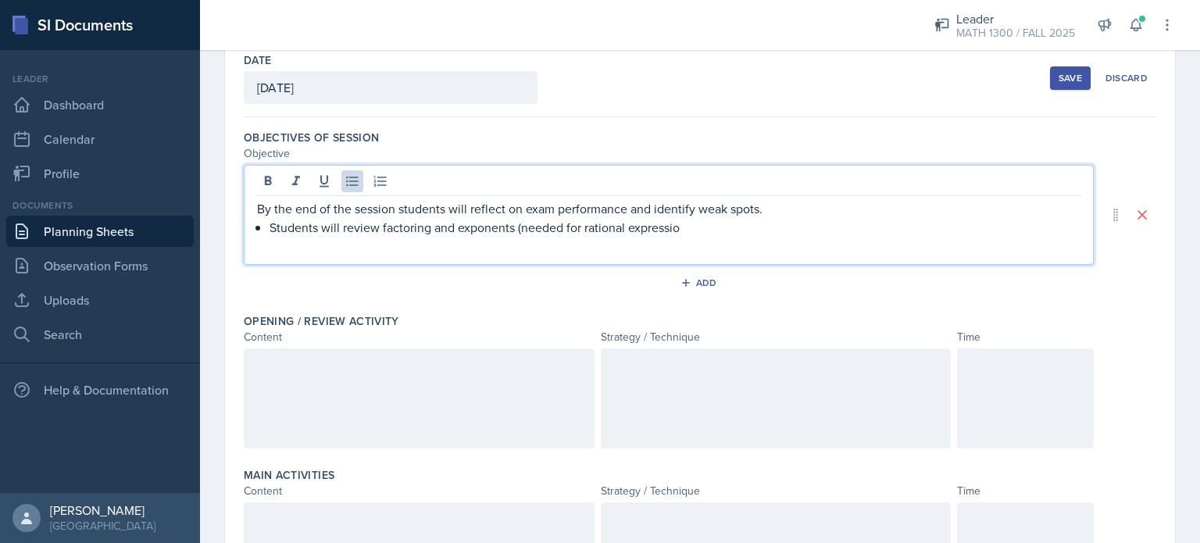
click at [272, 230] on p "Students will review factoring and exponents (needed for rational expressio" at bounding box center [675, 227] width 811 height 19
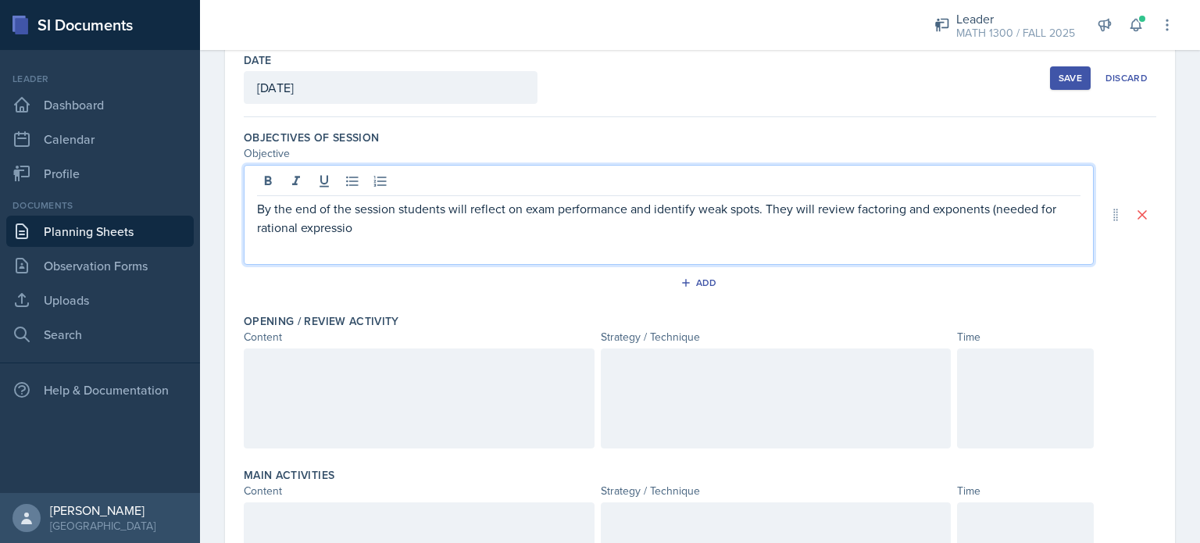
click at [381, 230] on p "By the end of the session students will reflect on exam performance and identif…" at bounding box center [669, 218] width 824 height 38
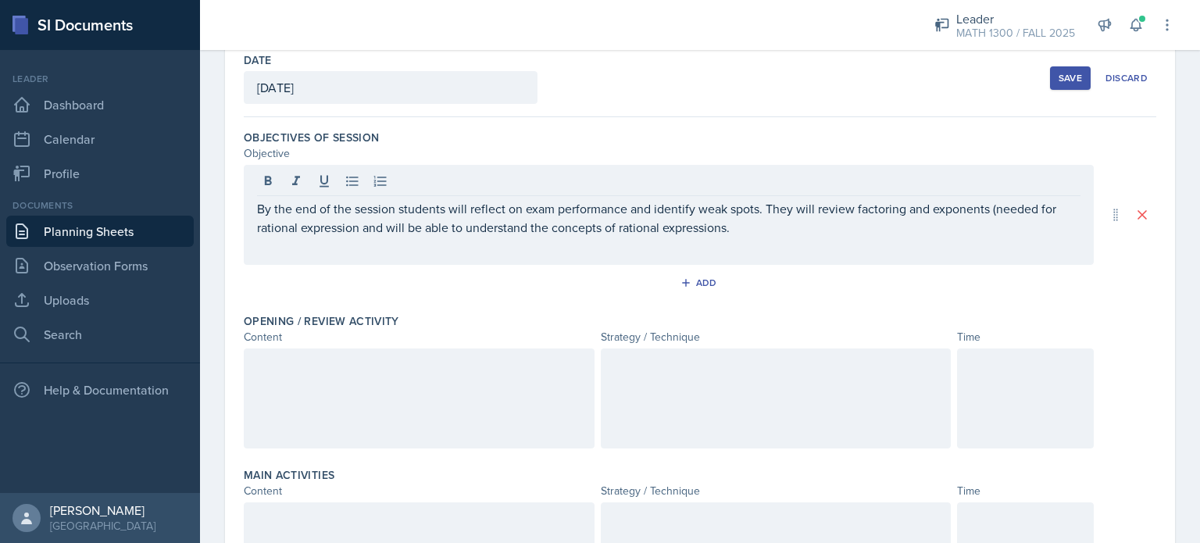
click at [375, 387] on div at bounding box center [419, 398] width 351 height 100
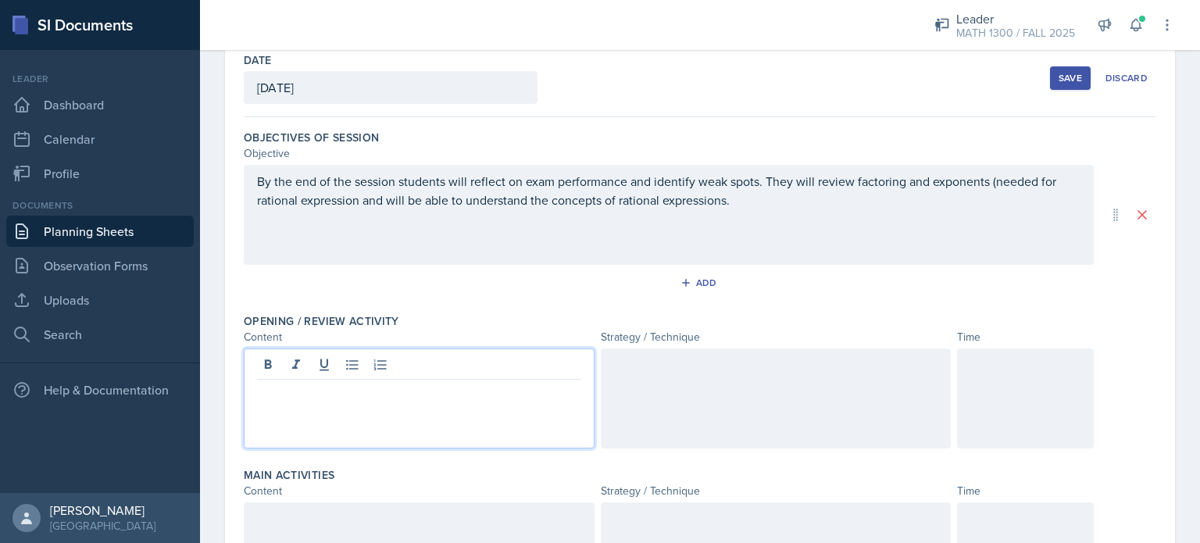
scroll to position [109, 0]
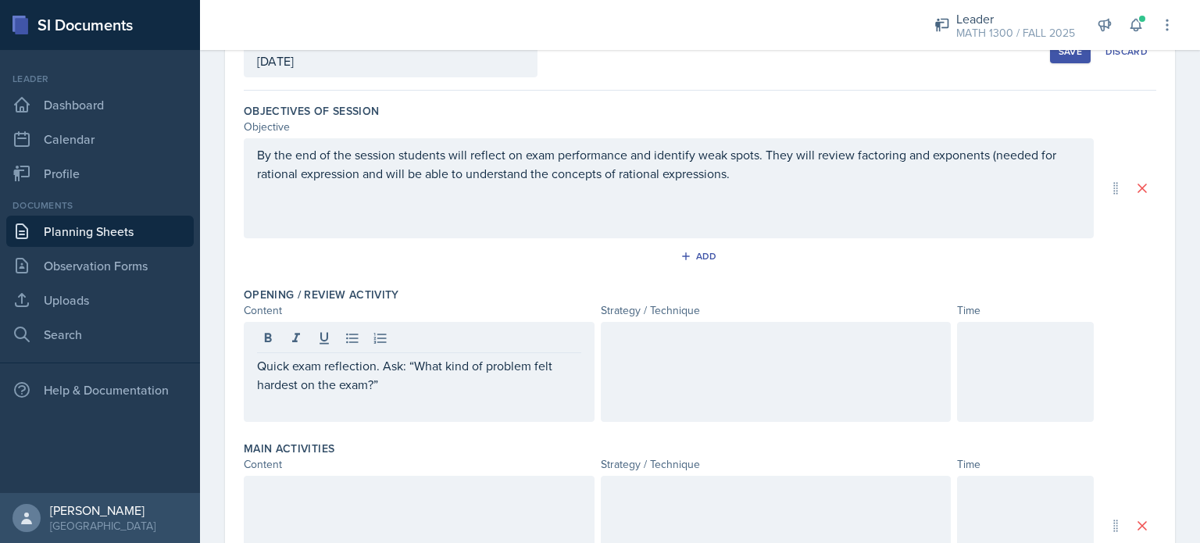
click at [731, 381] on div at bounding box center [776, 372] width 351 height 100
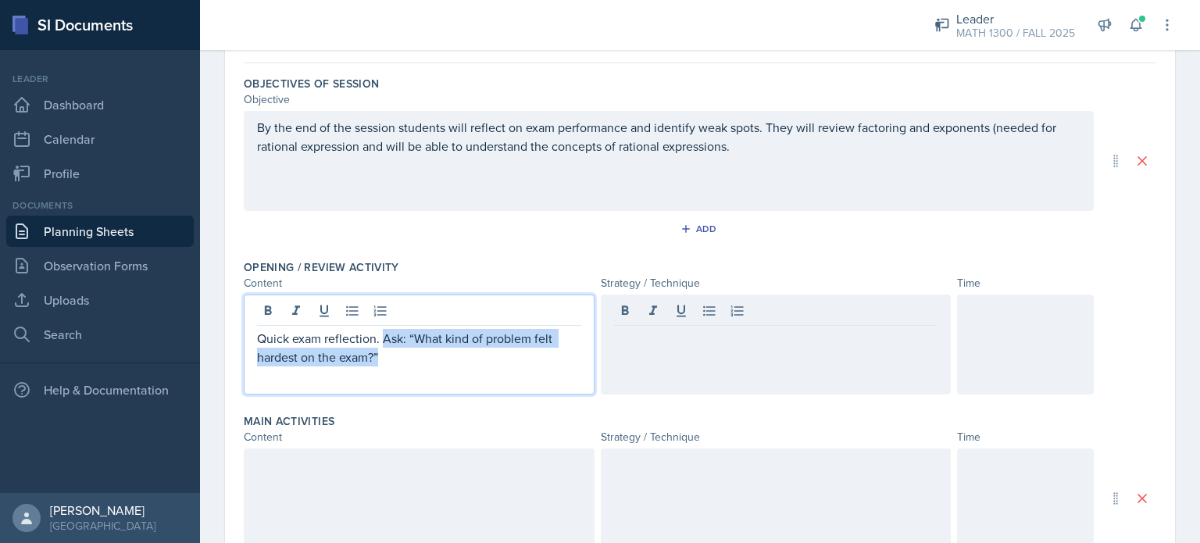
drag, startPoint x: 381, startPoint y: 311, endPoint x: 434, endPoint y: 356, distance: 70.4
click at [434, 356] on p "Quick exam reflection. Ask: “What kind of problem felt hardest on the exam?”" at bounding box center [419, 348] width 324 height 38
copy p "Ask: “What kind of problem felt hardest on the exam?”"
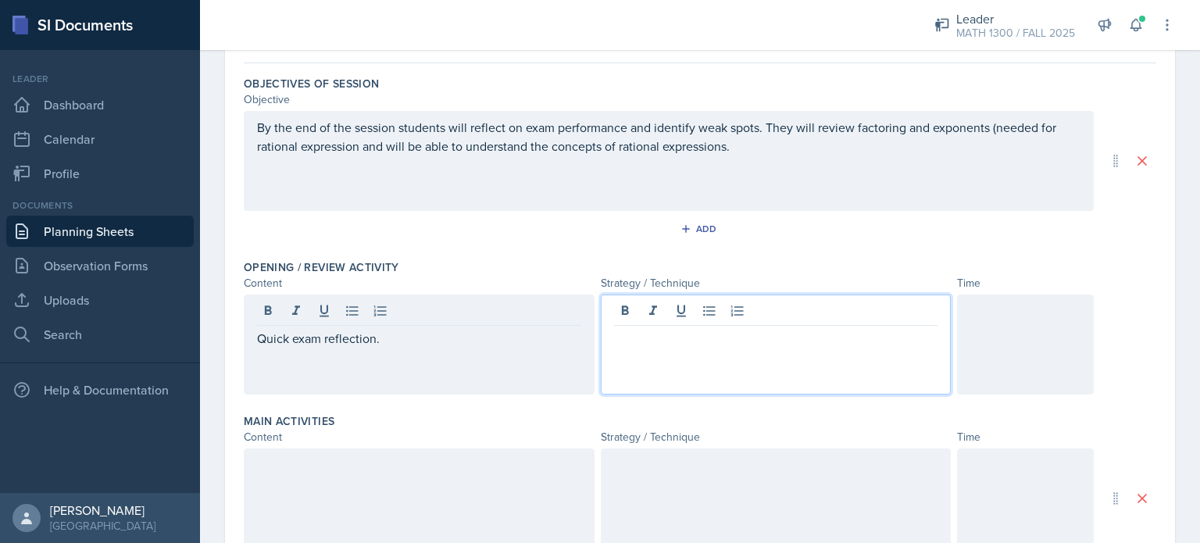
click at [664, 306] on div at bounding box center [776, 345] width 351 height 100
paste div
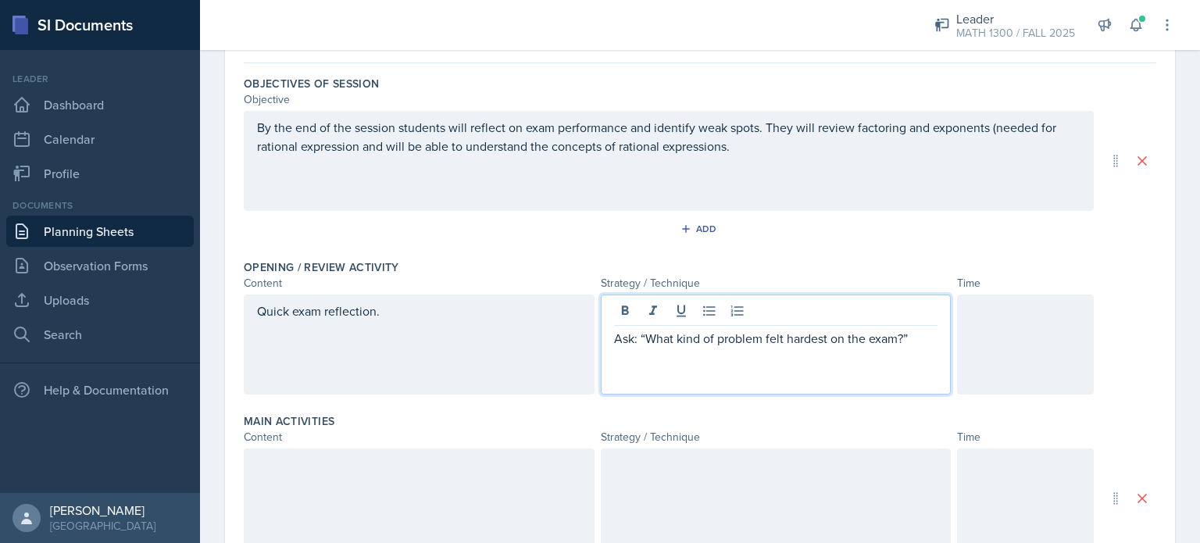
click at [641, 334] on p "Ask: “What kind of problem felt hardest on the exam?”" at bounding box center [776, 338] width 324 height 19
click at [926, 335] on p "Ask them what kind of problem felt hardest on the exam?”" at bounding box center [776, 338] width 324 height 19
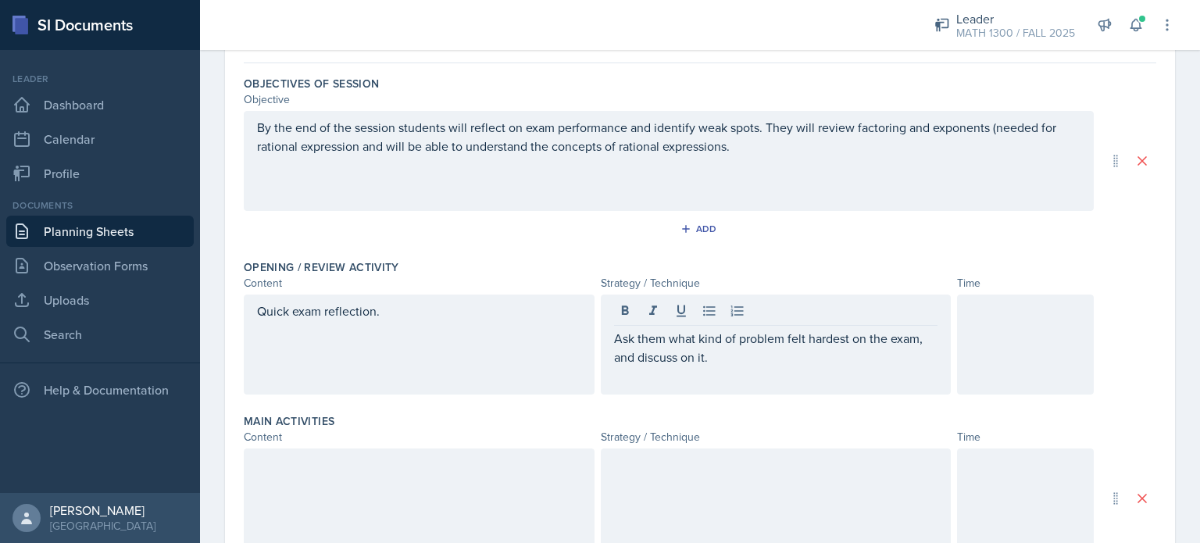
click at [1005, 333] on div at bounding box center [1025, 345] width 137 height 100
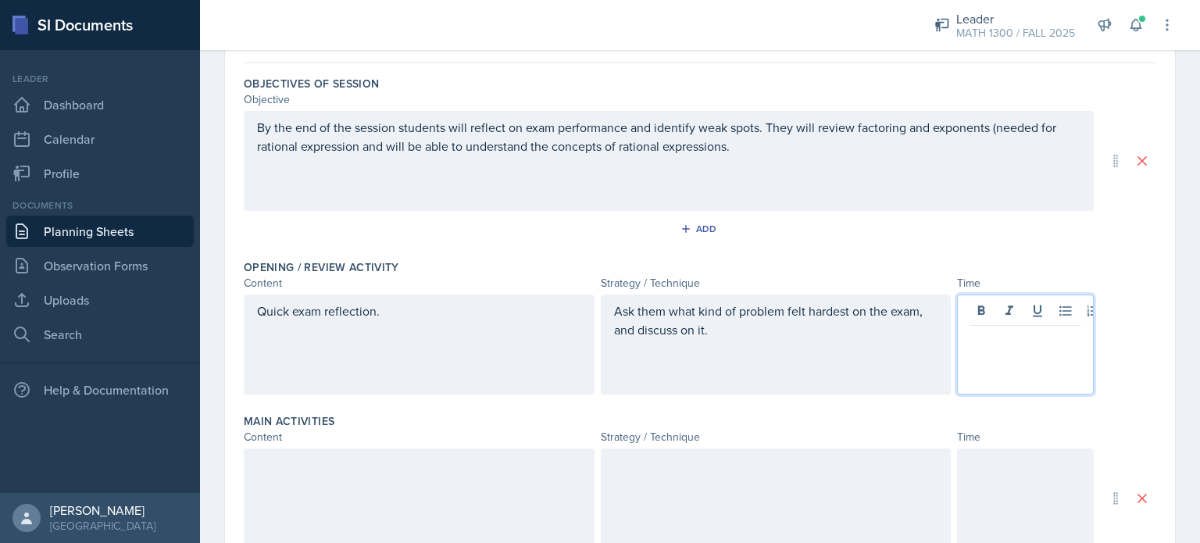
scroll to position [163, 0]
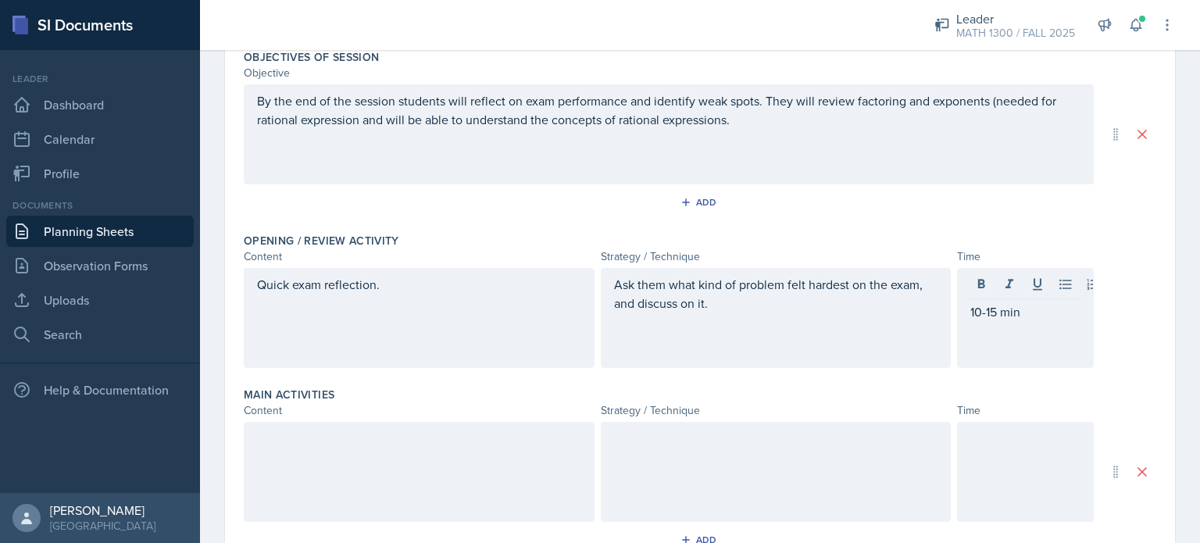
click at [400, 497] on div at bounding box center [419, 472] width 351 height 100
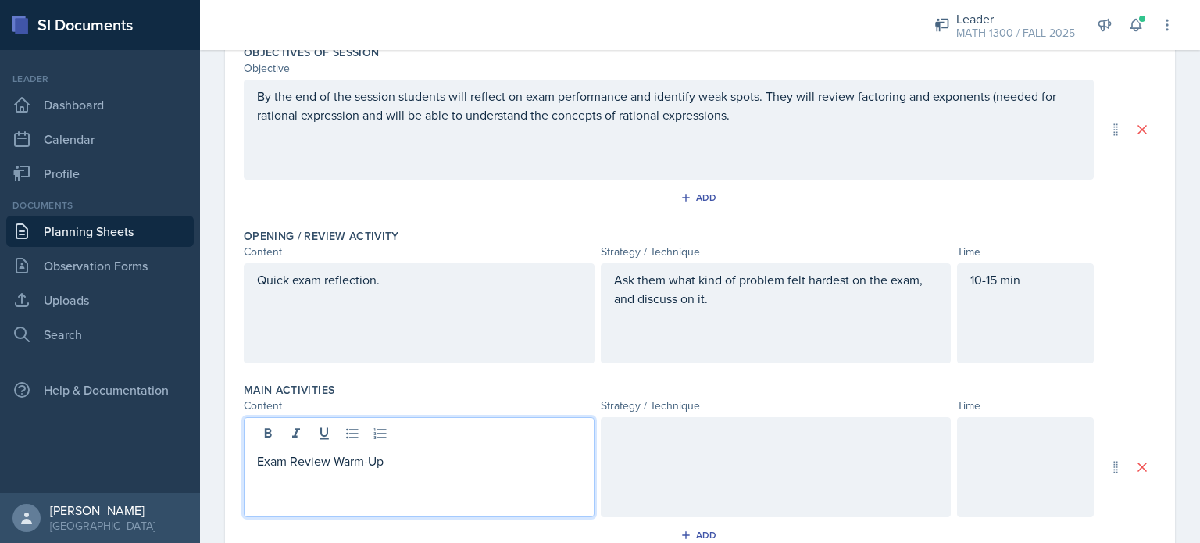
scroll to position [195, 0]
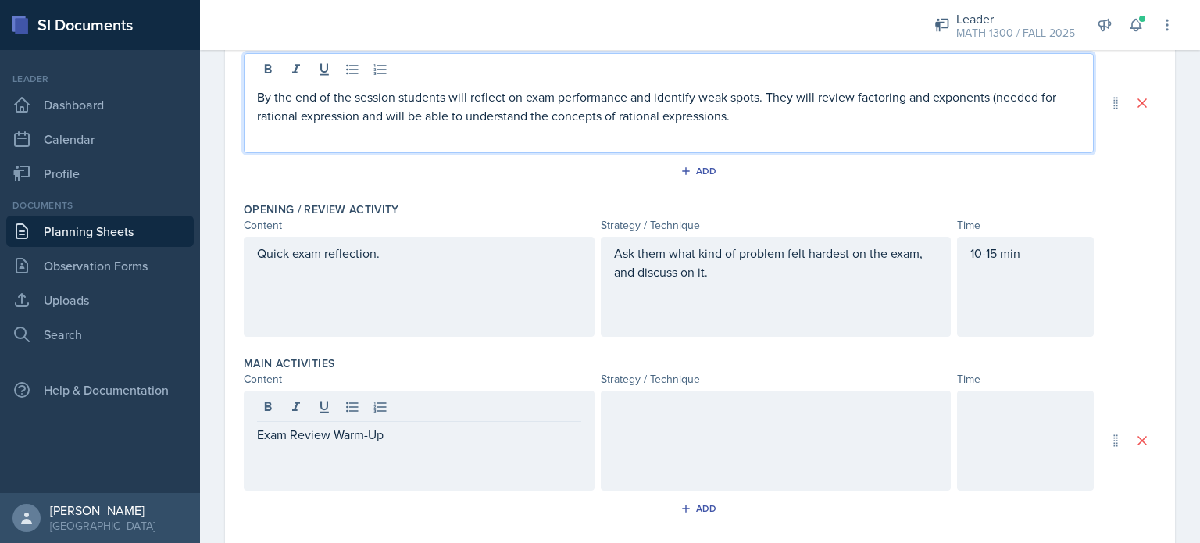
click at [988, 96] on p "By the end of the session students will reflect on exam performance and identif…" at bounding box center [669, 107] width 824 height 38
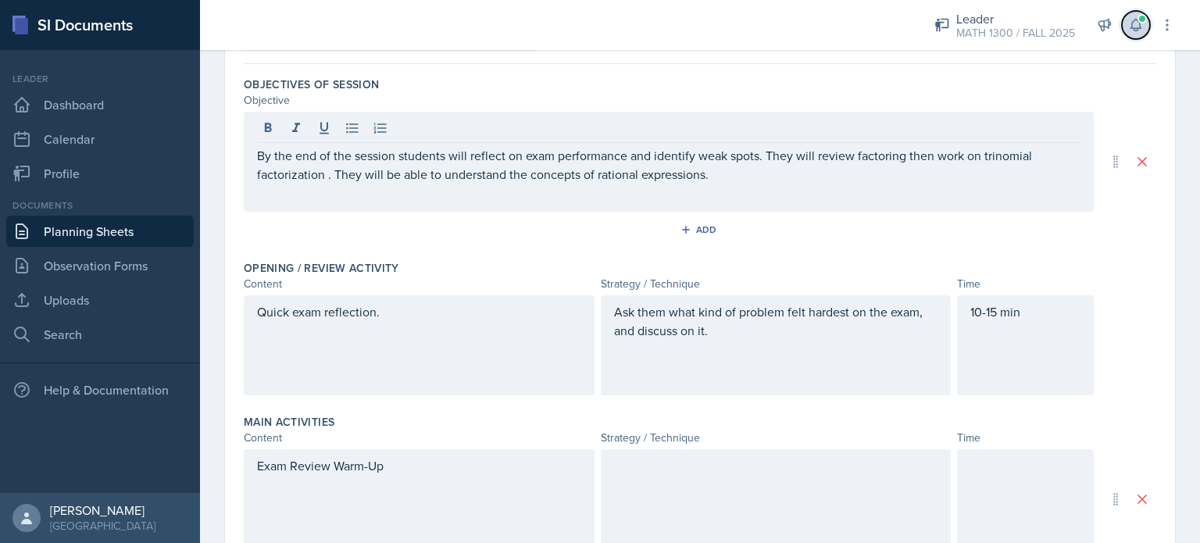
click at [1133, 20] on icon at bounding box center [1136, 25] width 16 height 16
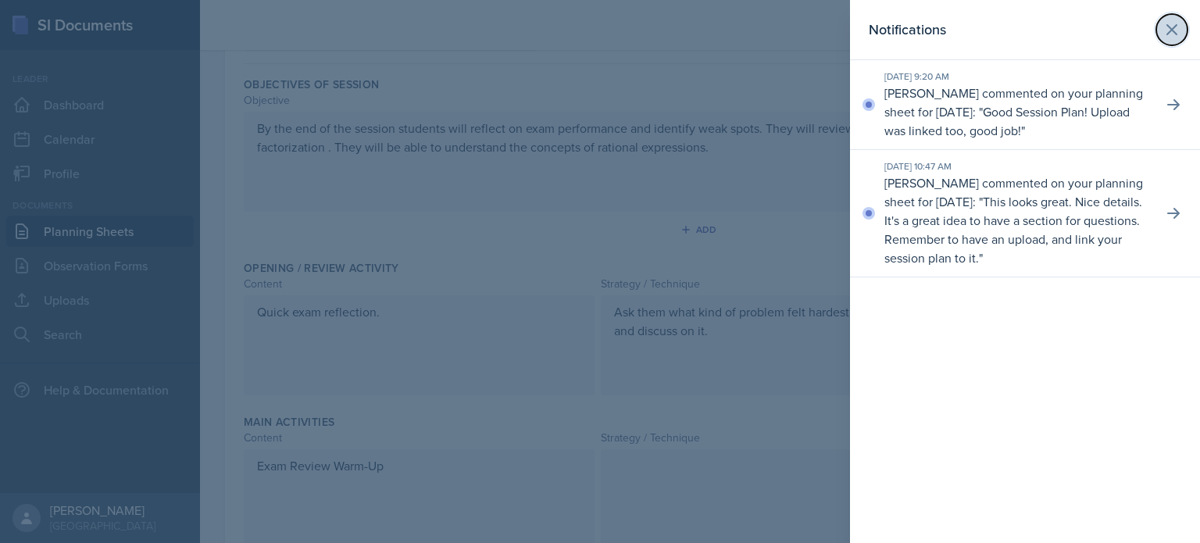
click at [1170, 33] on icon at bounding box center [1172, 29] width 19 height 19
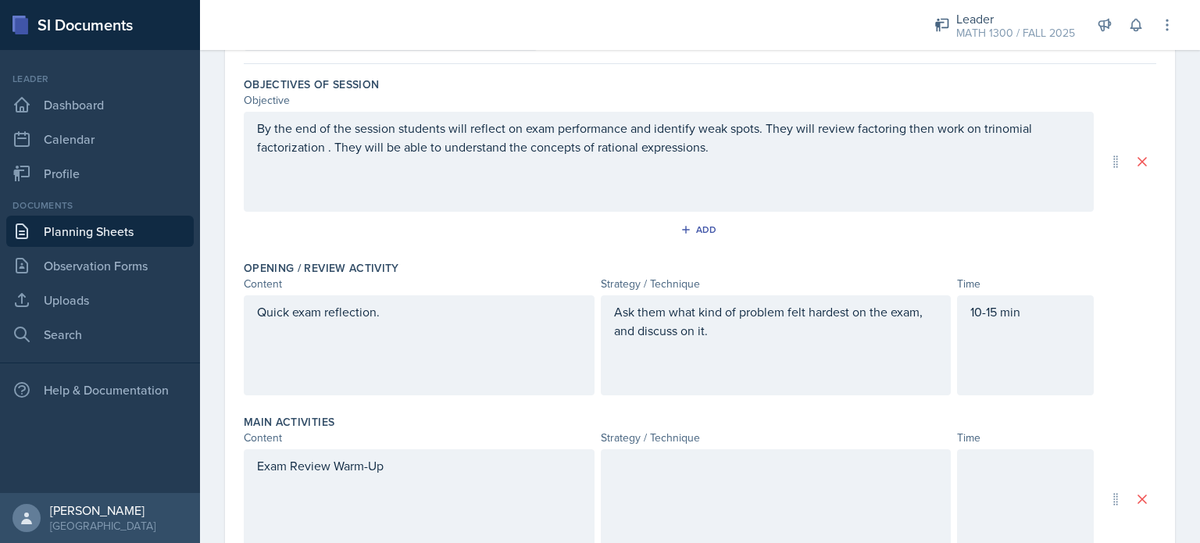
scroll to position [216, 0]
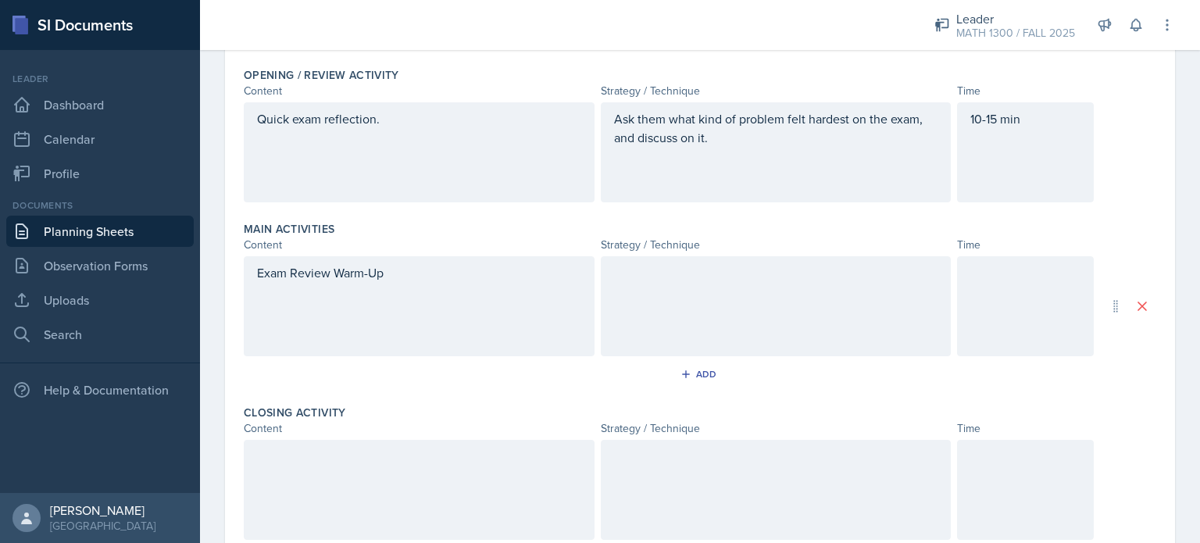
click at [631, 291] on div at bounding box center [776, 306] width 351 height 100
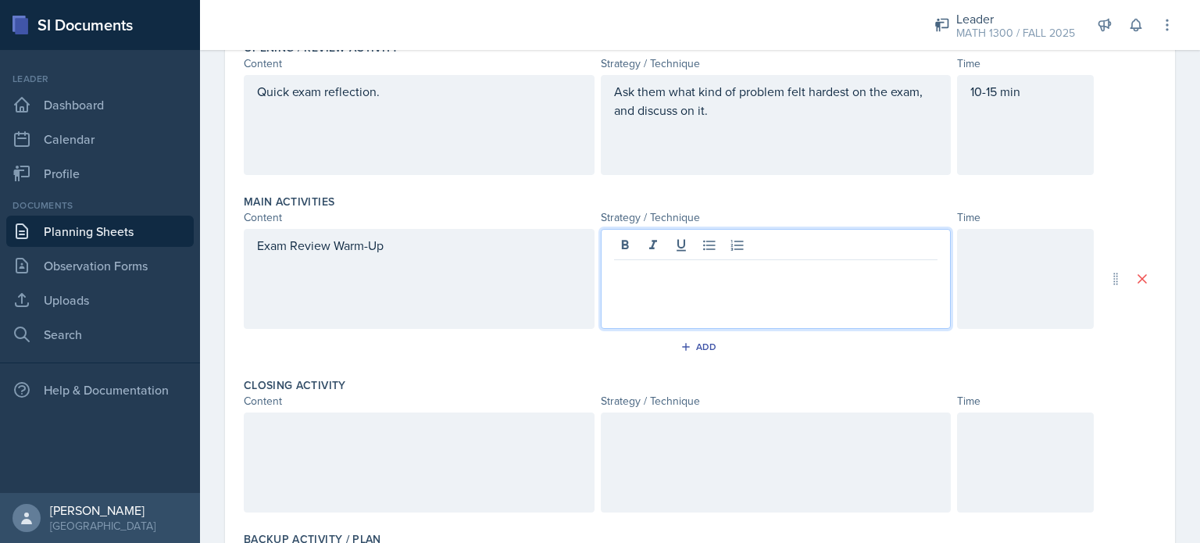
scroll to position [541, 0]
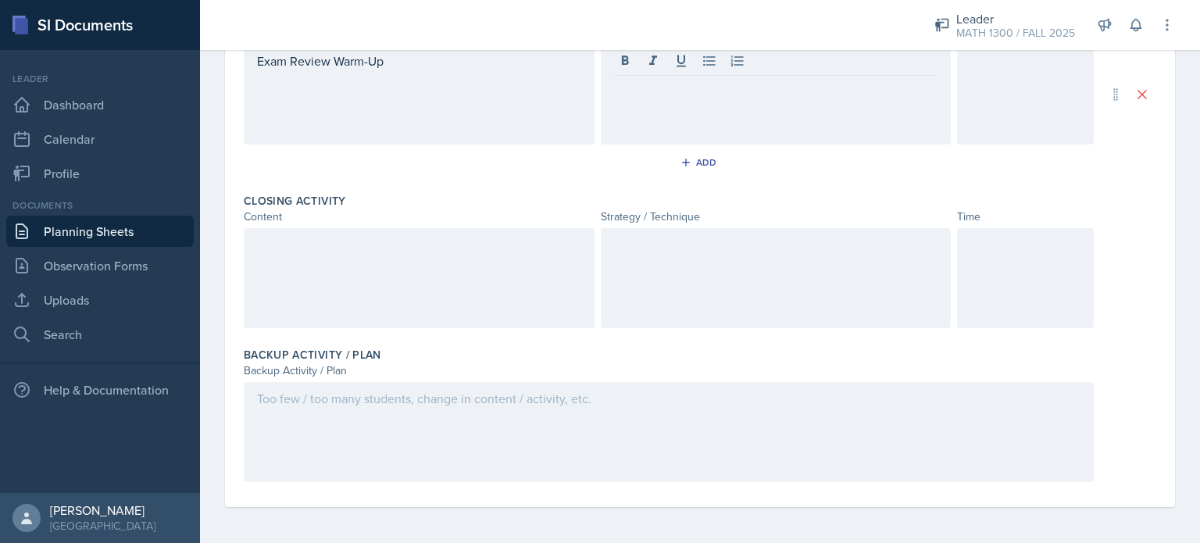
click at [421, 419] on div at bounding box center [669, 432] width 850 height 100
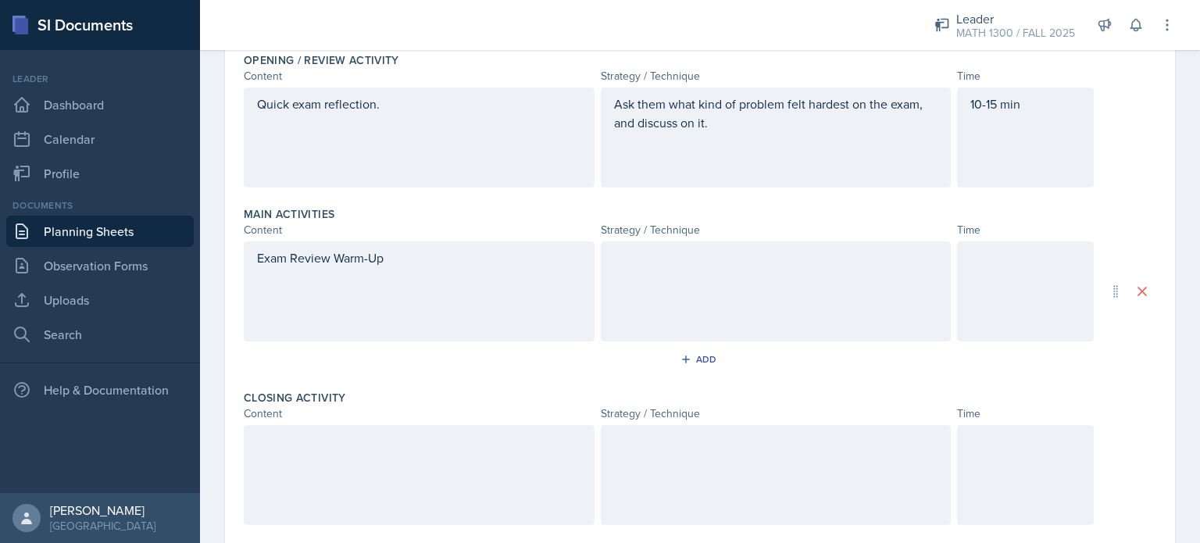
scroll to position [345, 0]
click at [376, 458] on div at bounding box center [419, 474] width 351 height 100
